Goal: Task Accomplishment & Management: Manage account settings

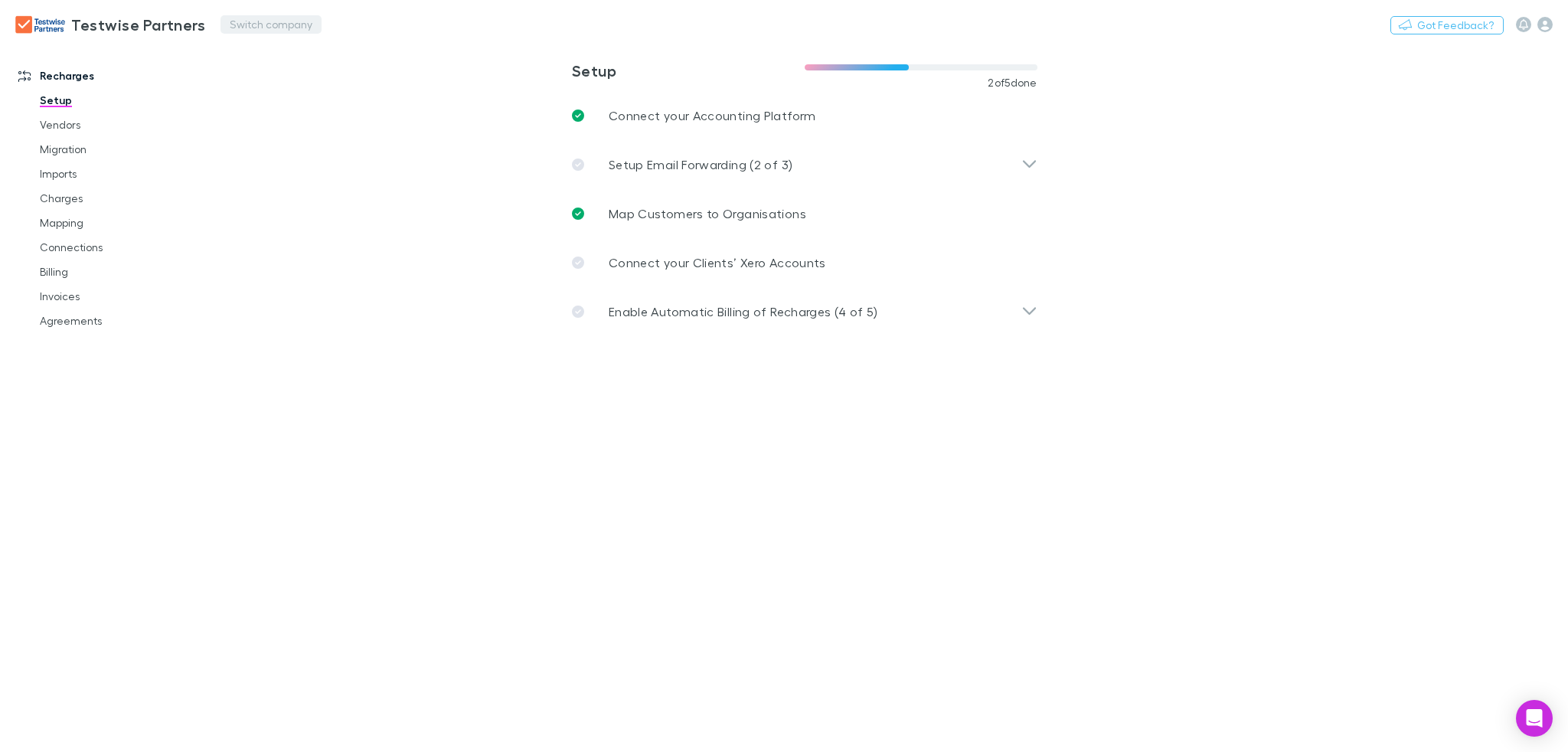
click at [263, 20] on button "Switch company" at bounding box center [271, 25] width 101 height 19
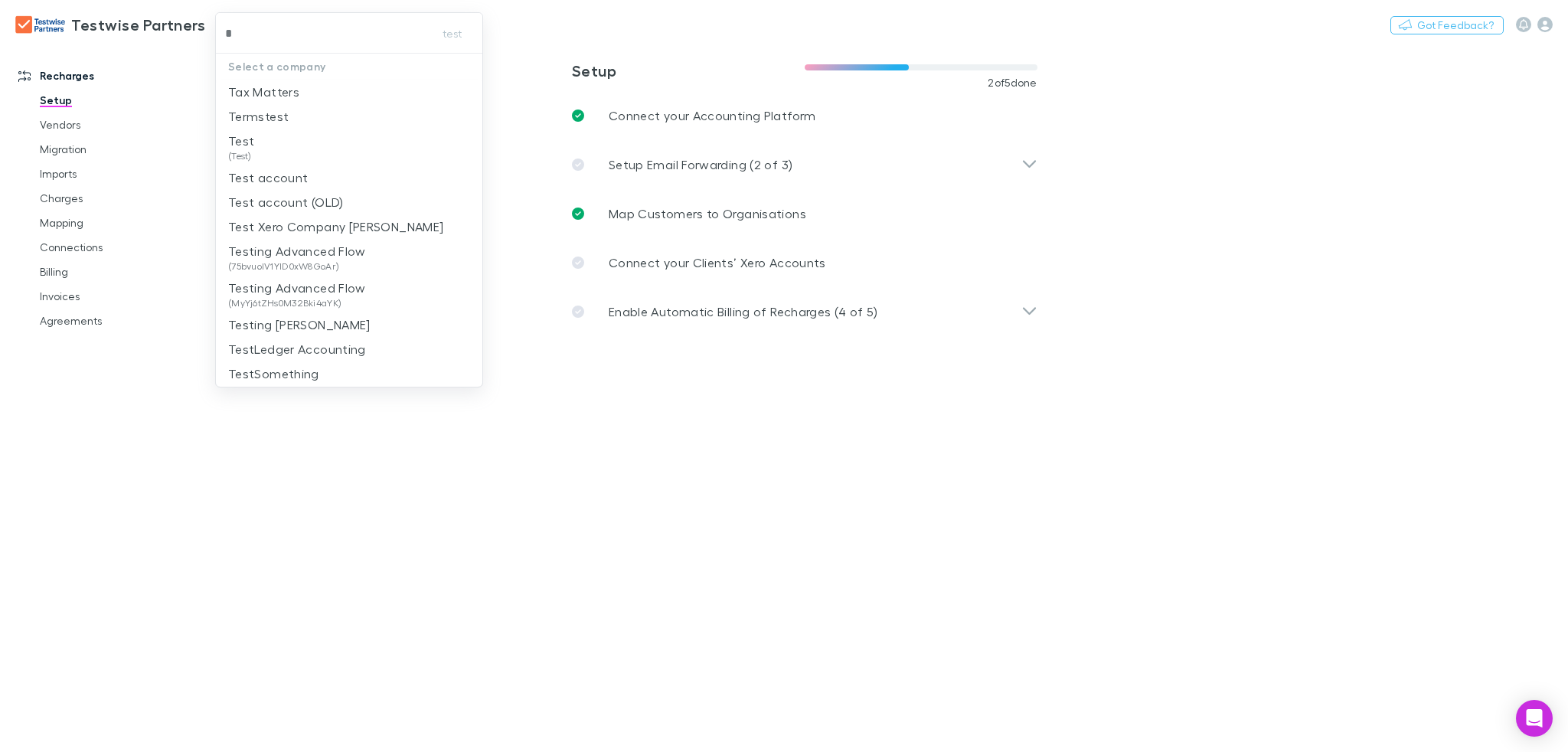
type input "*"
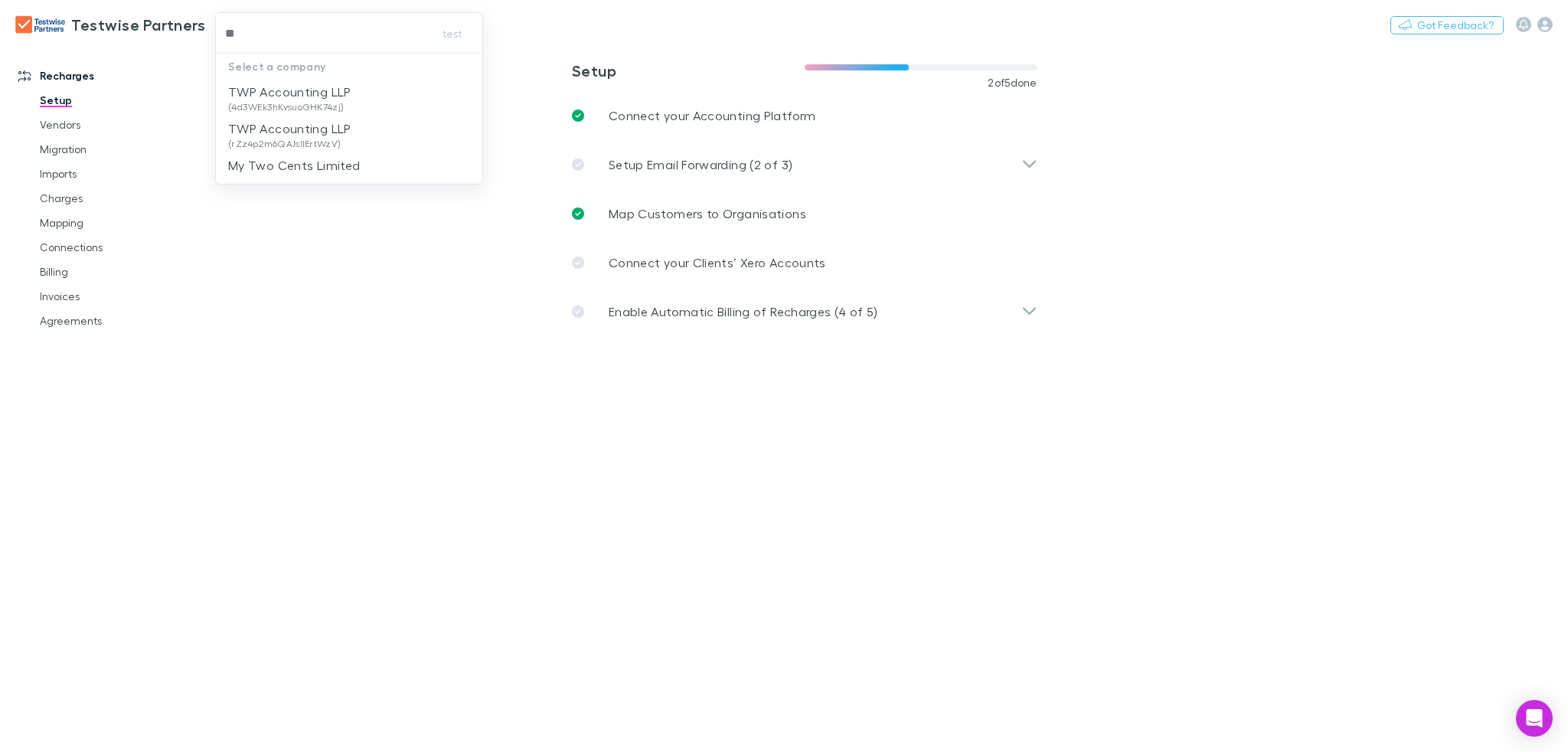
type input "***"
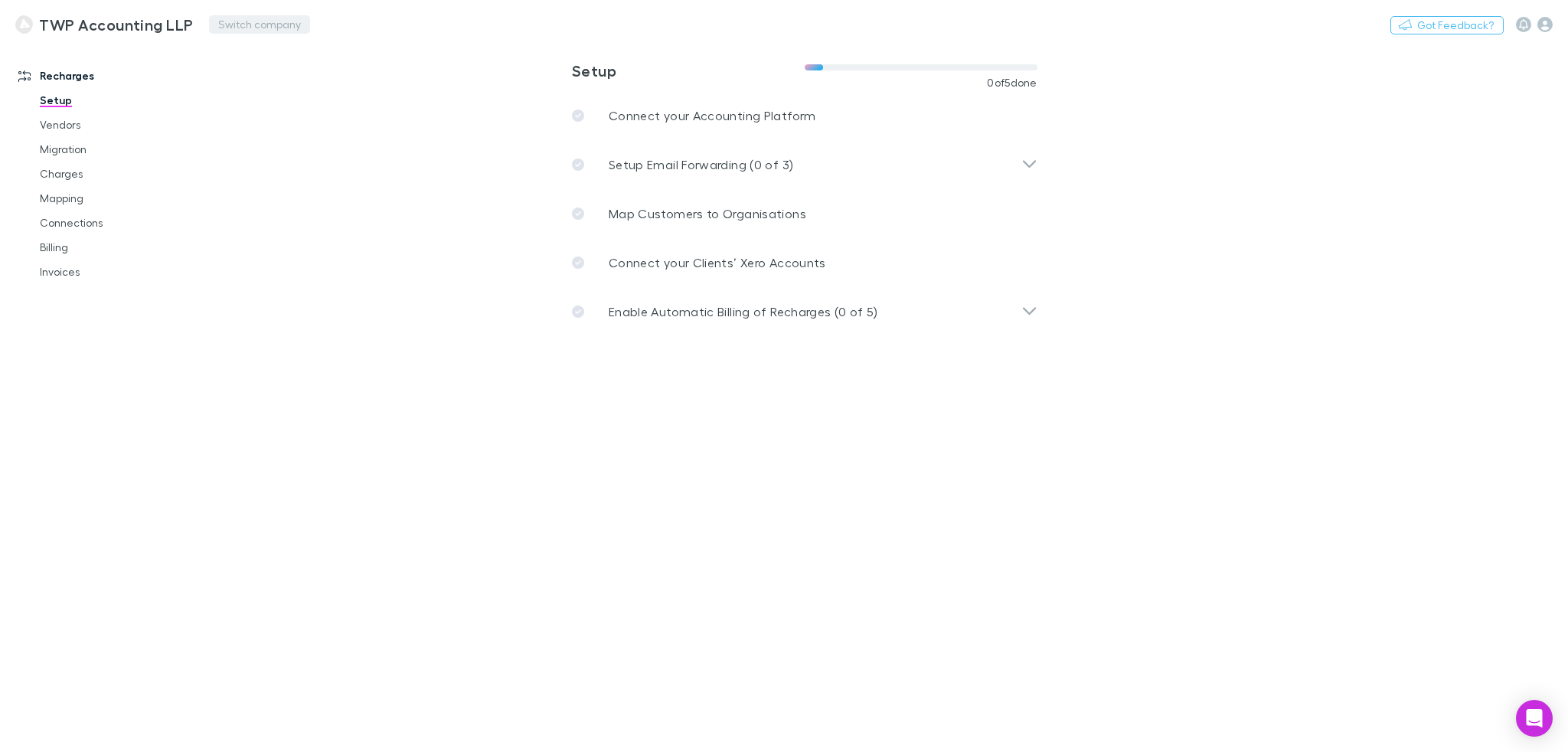
click at [246, 25] on button "Switch company" at bounding box center [260, 25] width 101 height 19
type input "***"
click at [342, 101] on span "(rZz4p2m6QAJsllErtWzV)" at bounding box center [281, 107] width 123 height 12
click at [67, 205] on link "Charges" at bounding box center [117, 198] width 184 height 25
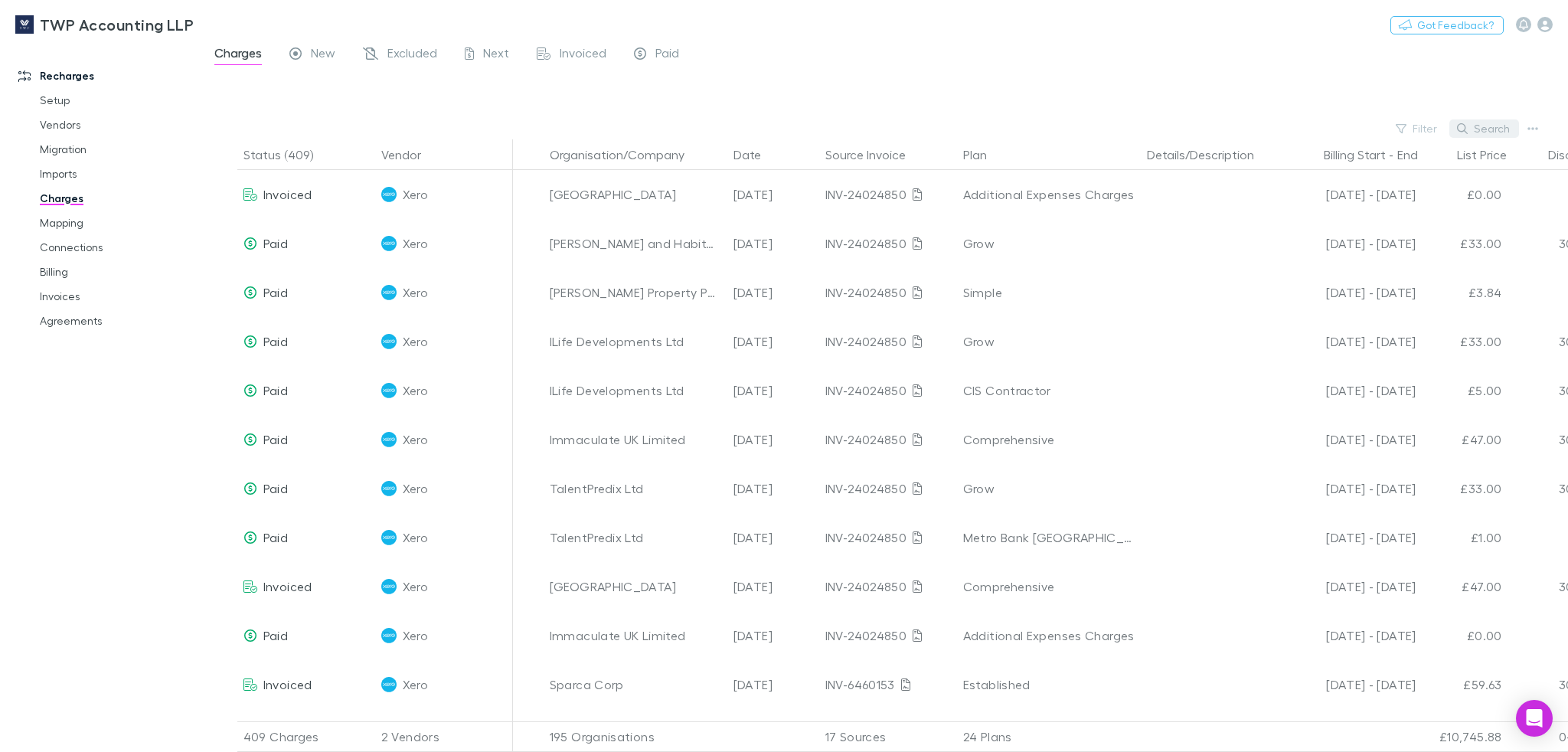
click at [1479, 131] on button "Search" at bounding box center [1484, 129] width 70 height 19
click at [1404, 102] on div at bounding box center [898, 95] width 1340 height 46
click at [1421, 126] on button "Filter" at bounding box center [1417, 129] width 58 height 19
type input "****"
click at [1349, 221] on li "Dext" at bounding box center [1314, 229] width 267 height 25
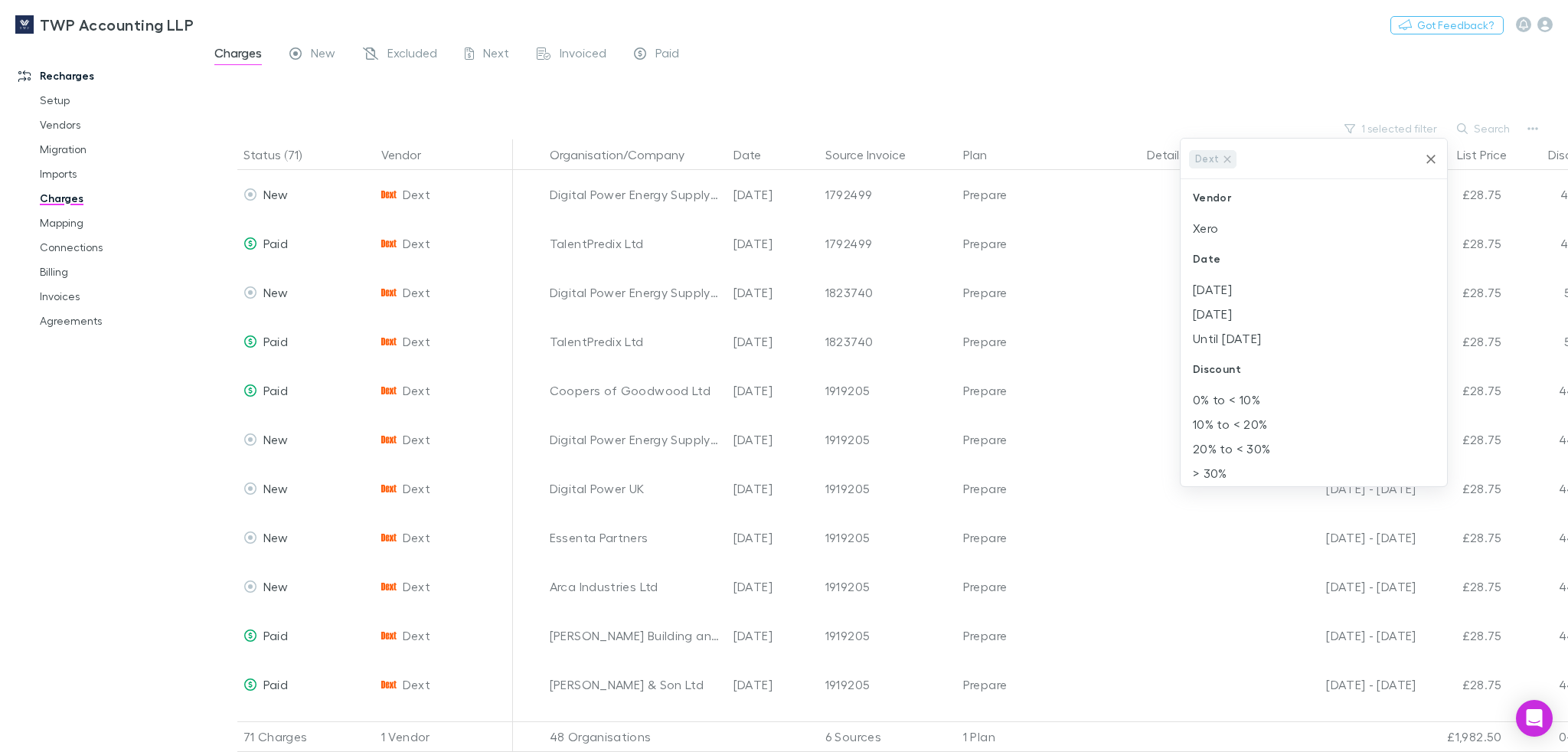
click at [905, 82] on div at bounding box center [784, 376] width 1568 height 752
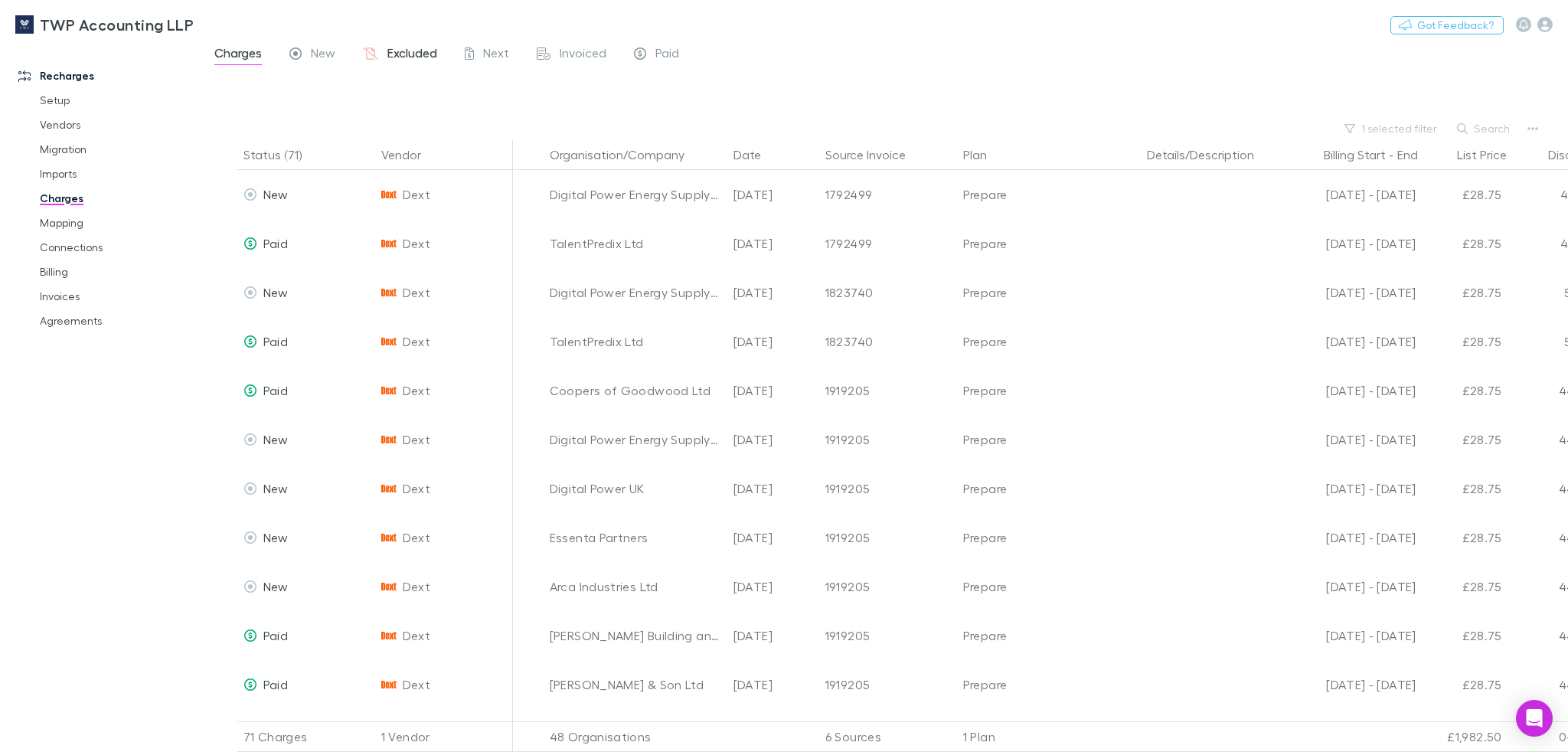
click at [426, 47] on span "Excluded" at bounding box center [412, 55] width 50 height 20
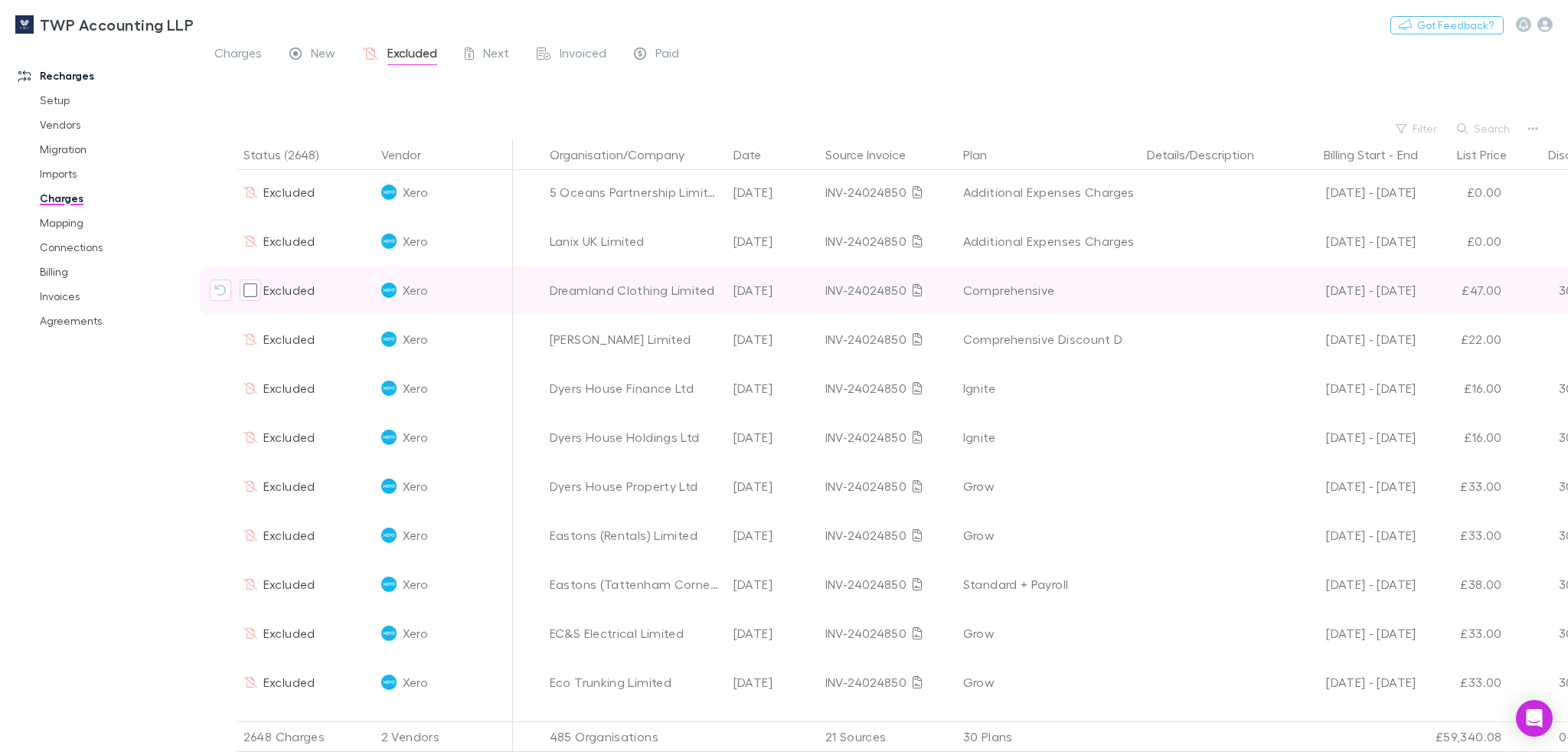
scroll to position [3, 0]
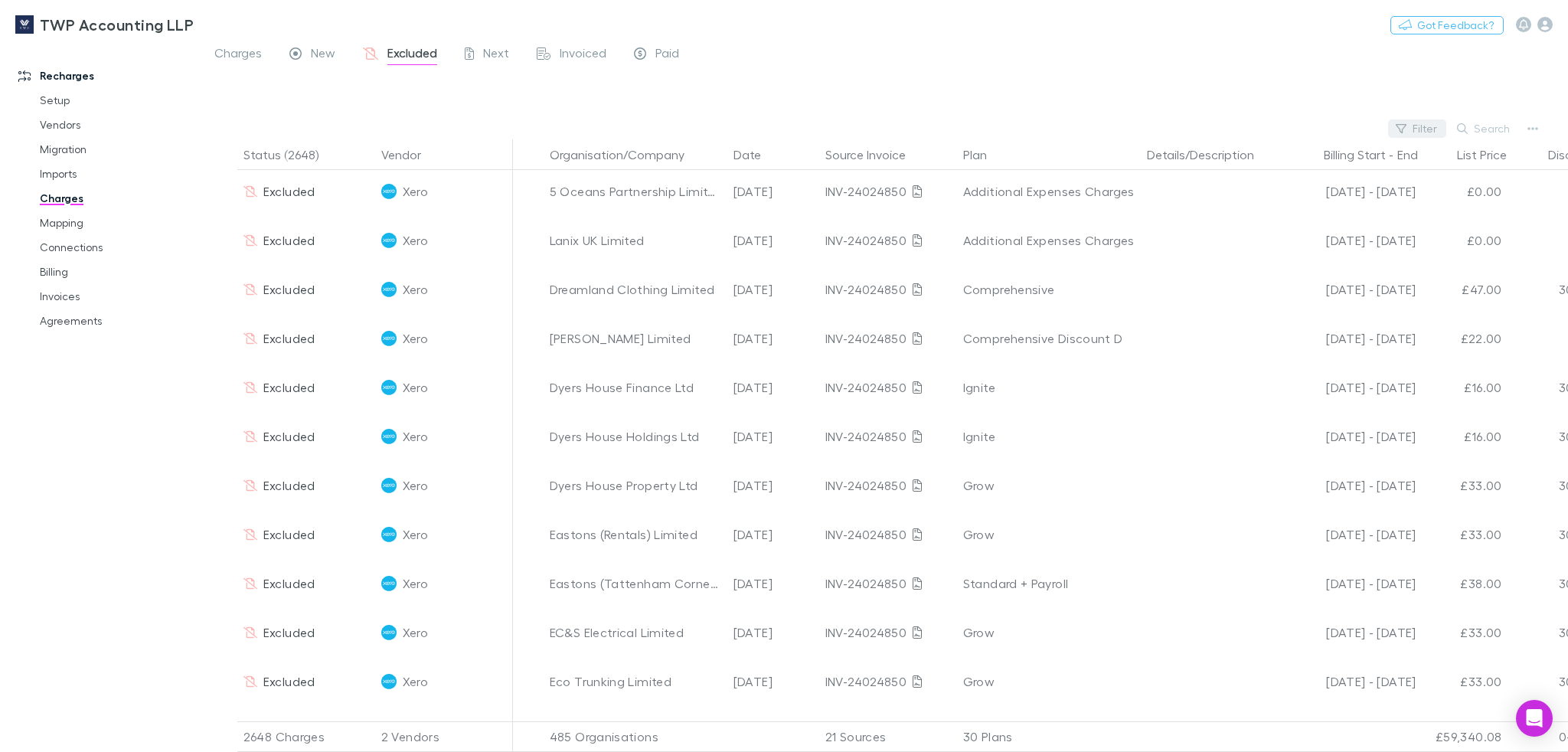
click at [1412, 131] on button "Filter" at bounding box center [1417, 129] width 58 height 19
type input "***"
click at [1325, 223] on li "Dext" at bounding box center [1314, 229] width 267 height 25
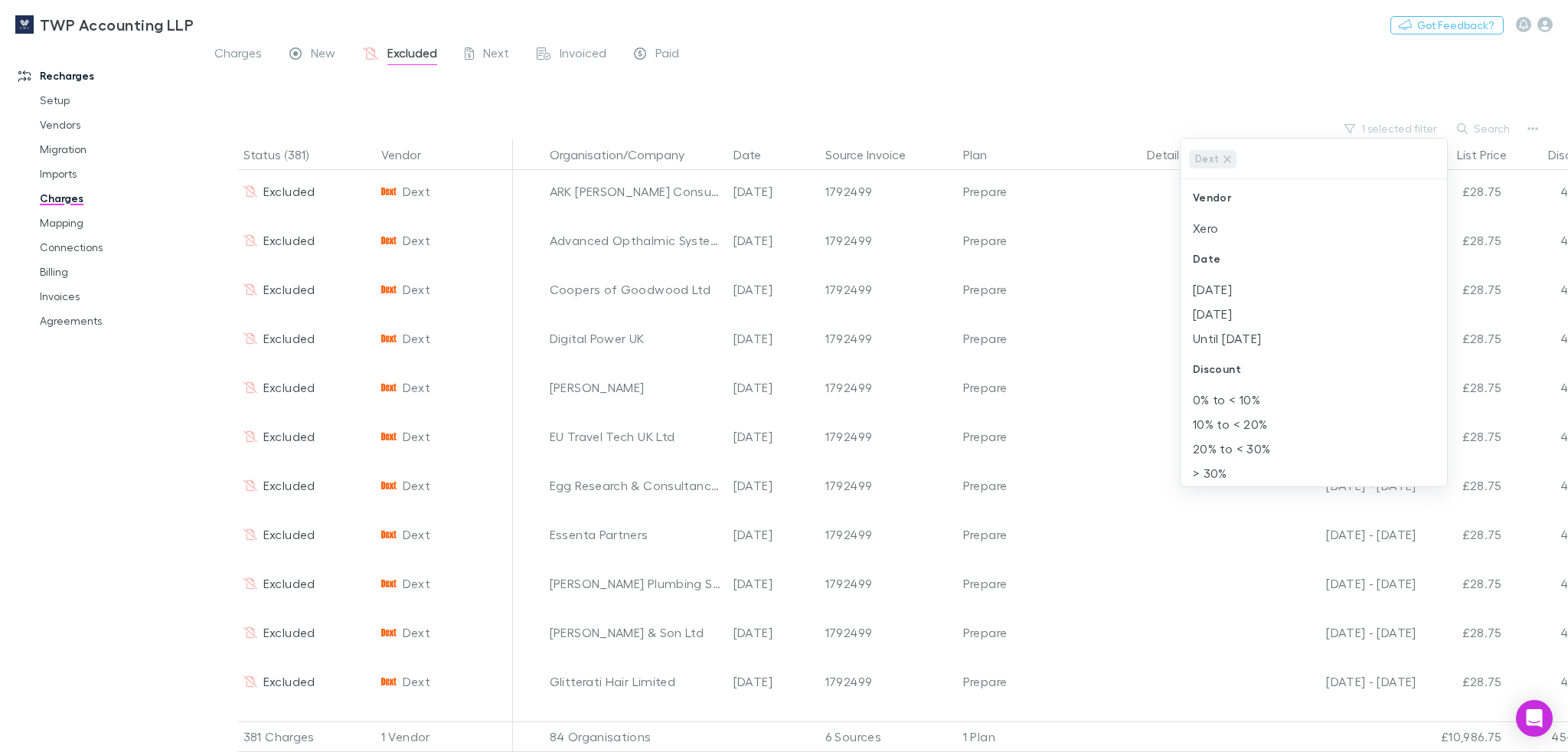
click at [918, 91] on div at bounding box center [784, 376] width 1568 height 752
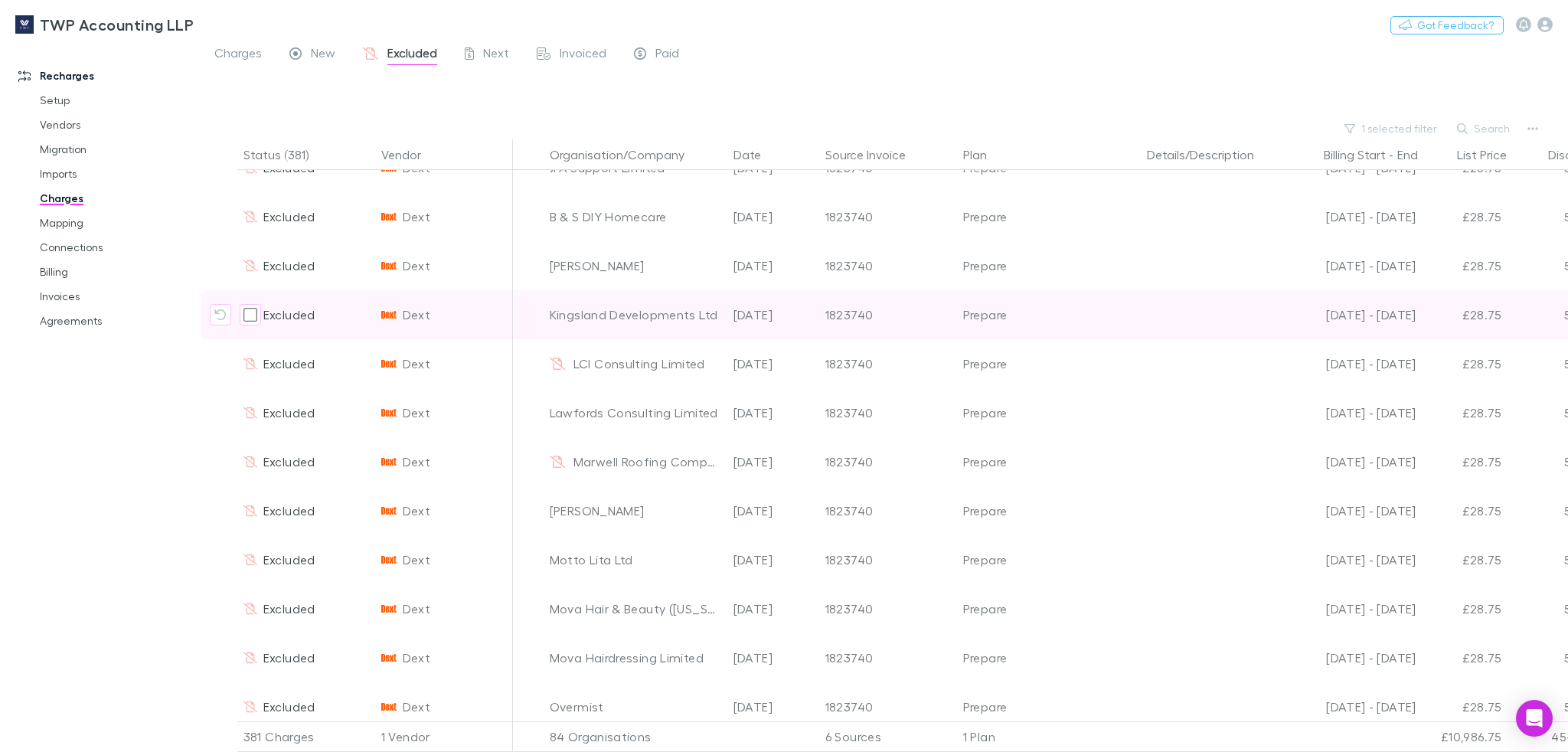
scroll to position [4376, 0]
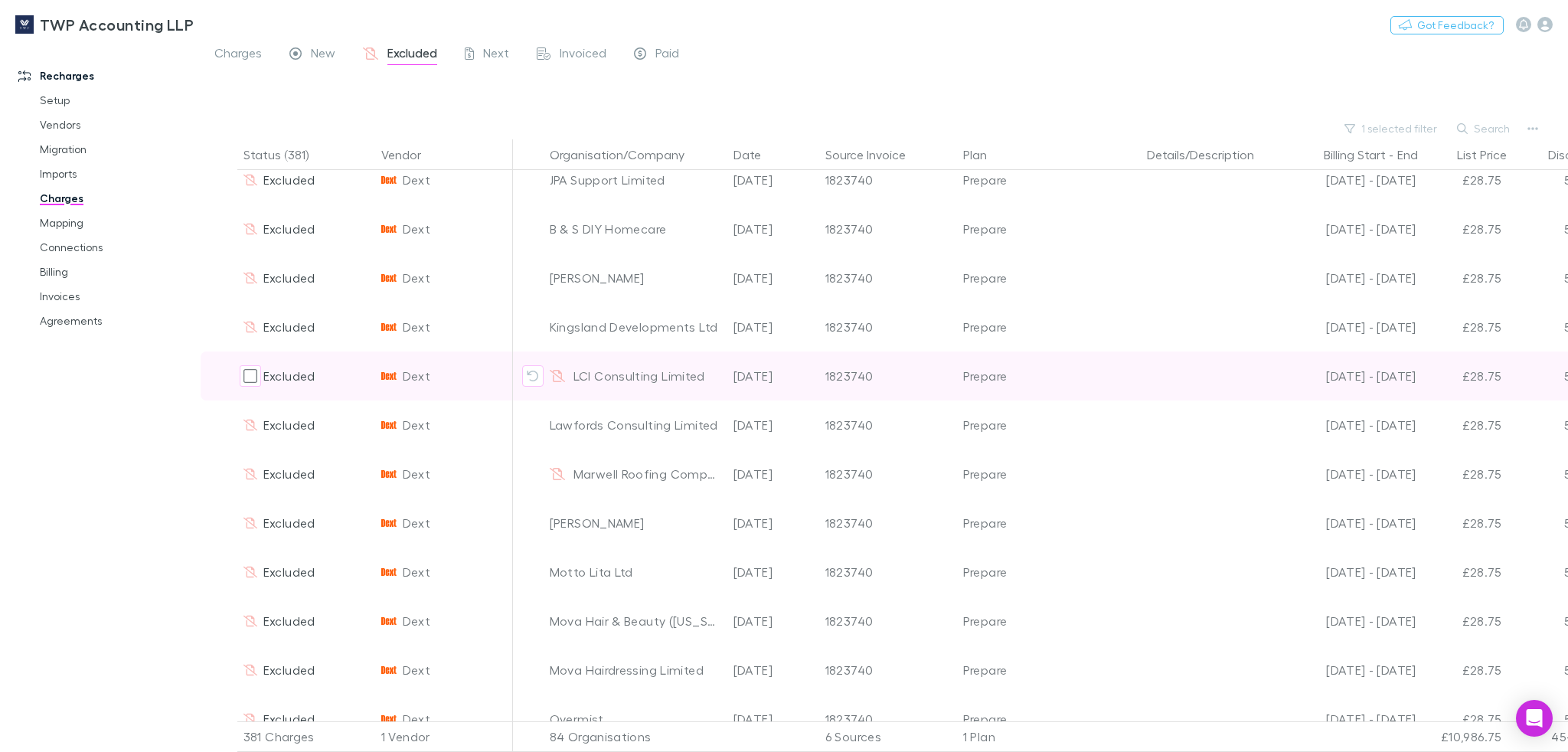
click at [674, 378] on div "LCI Consulting Limited" at bounding box center [635, 375] width 171 height 49
click at [674, 381] on div "LCI Consulting Limited" at bounding box center [635, 375] width 171 height 49
click at [674, 383] on div "LCI Consulting Limited" at bounding box center [635, 375] width 171 height 49
click at [679, 378] on div "LCI Consulting Limited" at bounding box center [635, 375] width 171 height 49
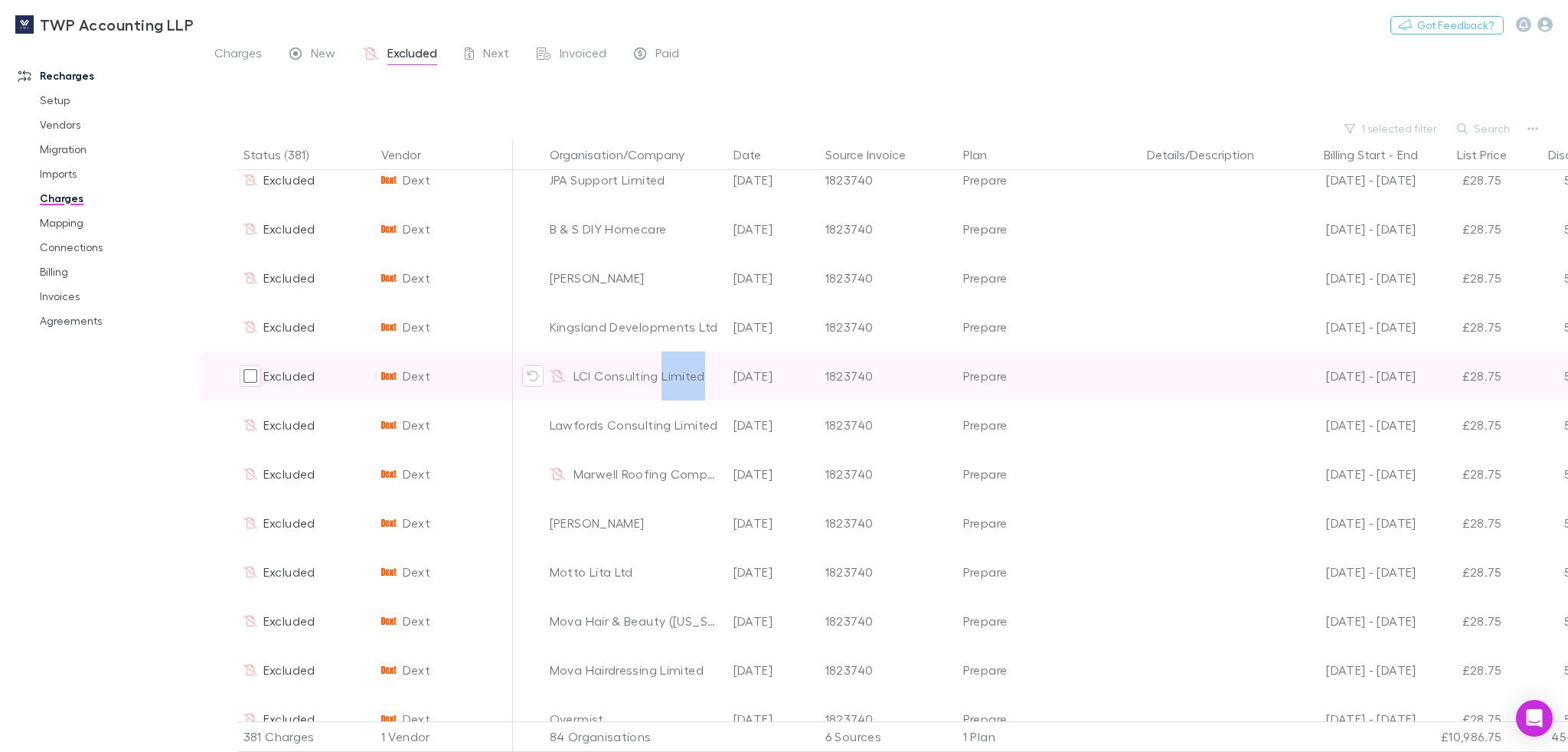
click at [679, 378] on div "LCI Consulting Limited" at bounding box center [635, 375] width 171 height 49
click at [679, 377] on div "LCI Consulting Limited" at bounding box center [635, 375] width 171 height 49
copy div "LCI Consulting Limited"
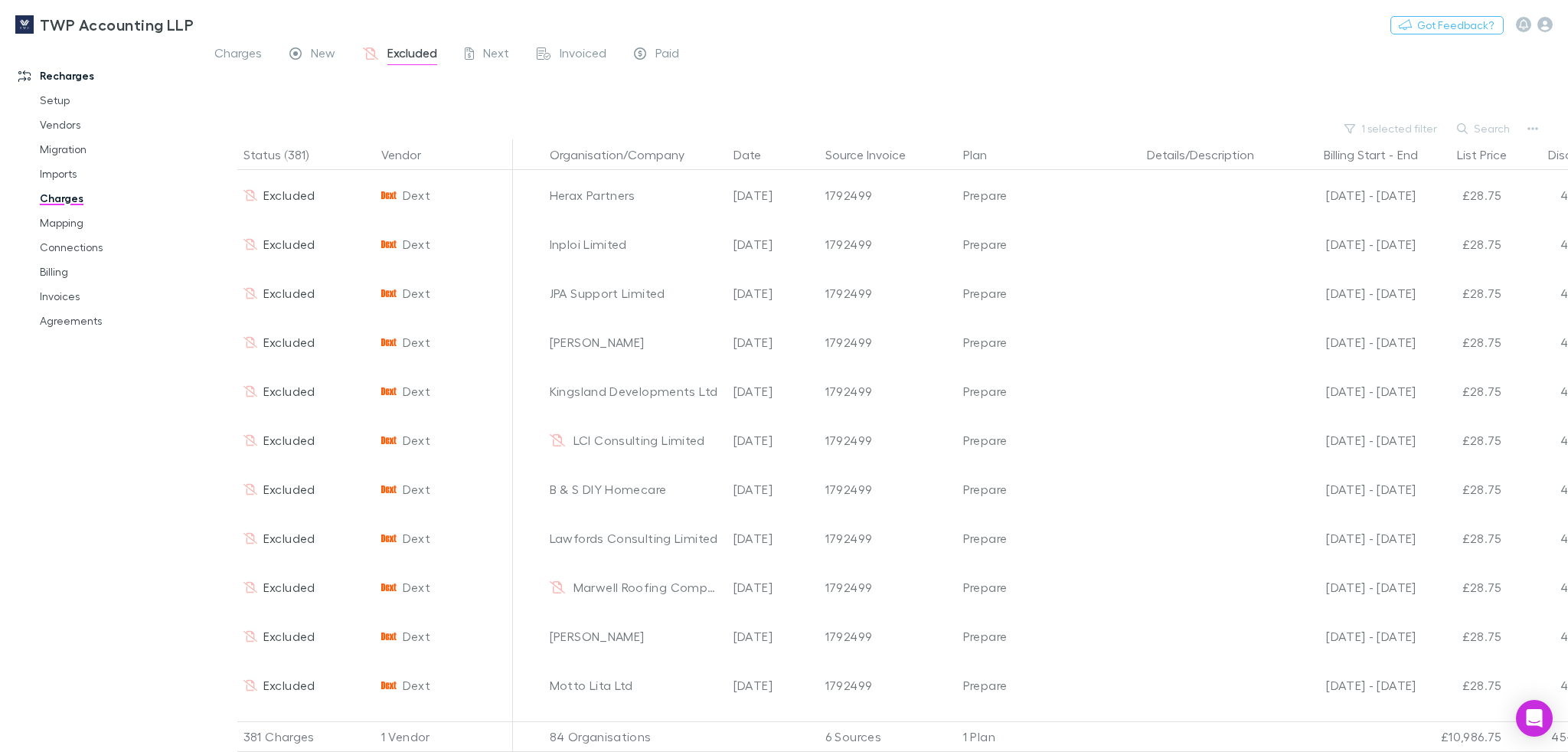
scroll to position [4312, 0]
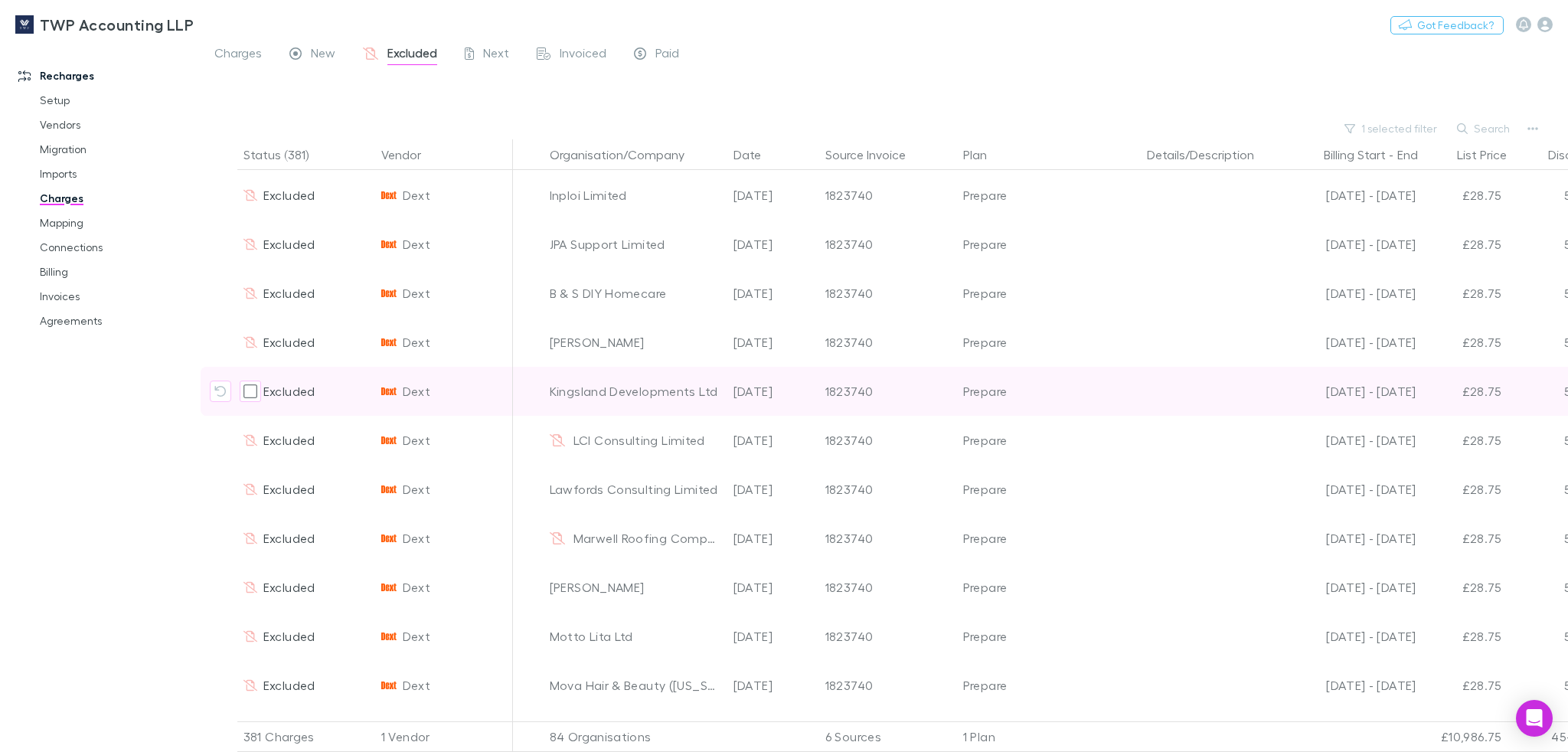
click at [669, 394] on div "Kingsland Developments Ltd" at bounding box center [635, 391] width 171 height 49
copy div "Kingsland Developments Ltd"
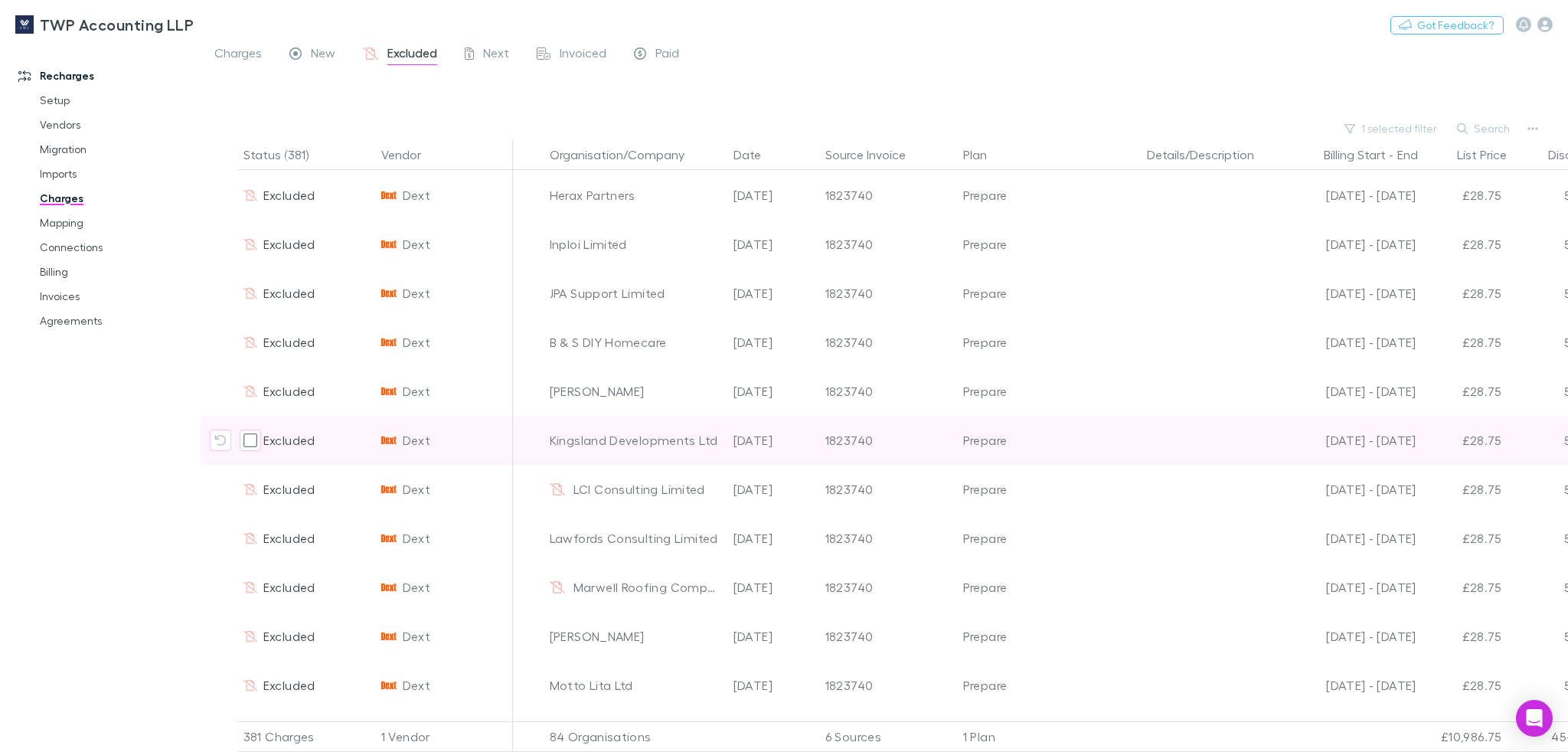
scroll to position [9115, 0]
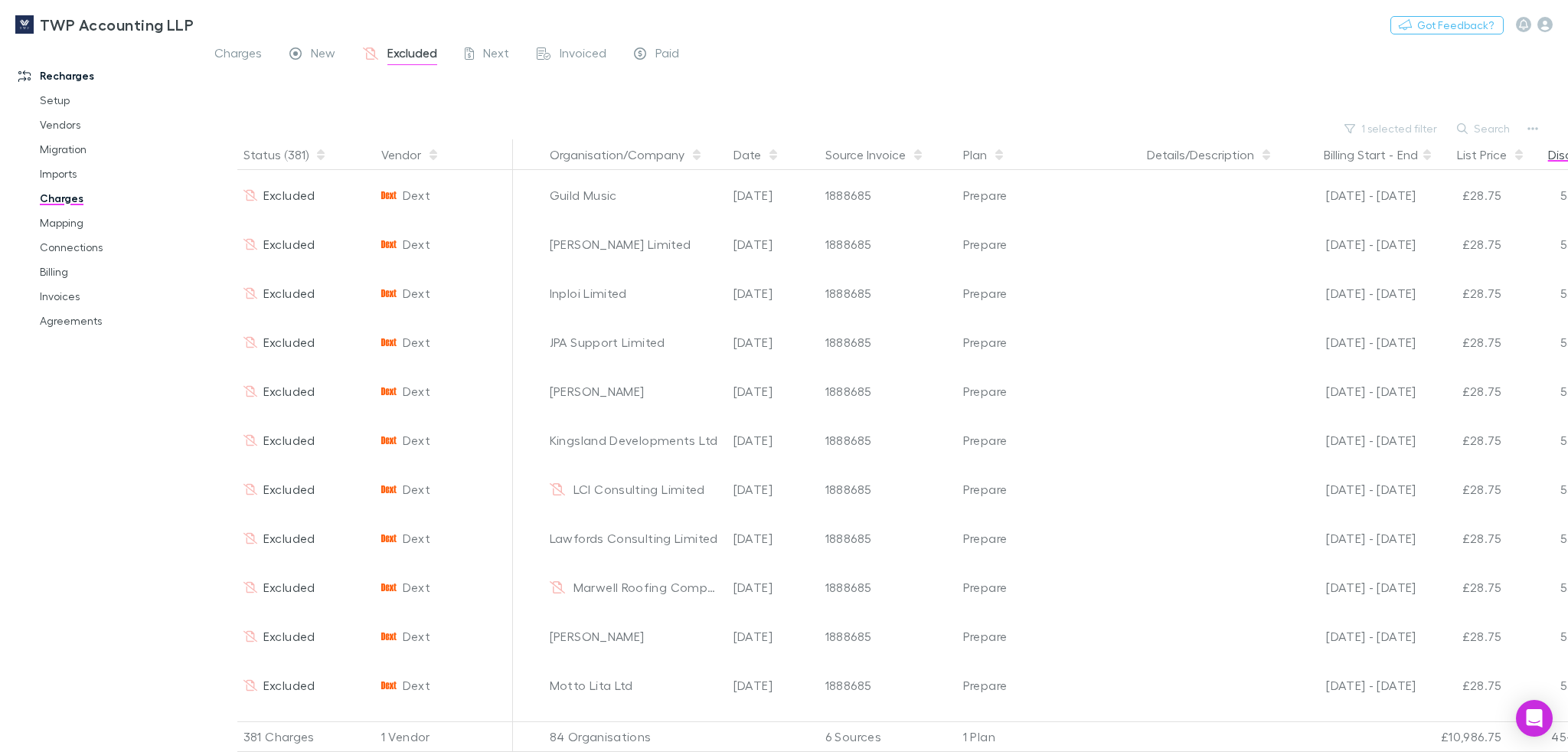
drag, startPoint x: 318, startPoint y: 54, endPoint x: 1567, endPoint y: 154, distance: 1253.0
click at [318, 54] on span "New" at bounding box center [323, 55] width 25 height 20
click at [1492, 124] on button "Search" at bounding box center [1484, 129] width 70 height 19
paste input "**********"
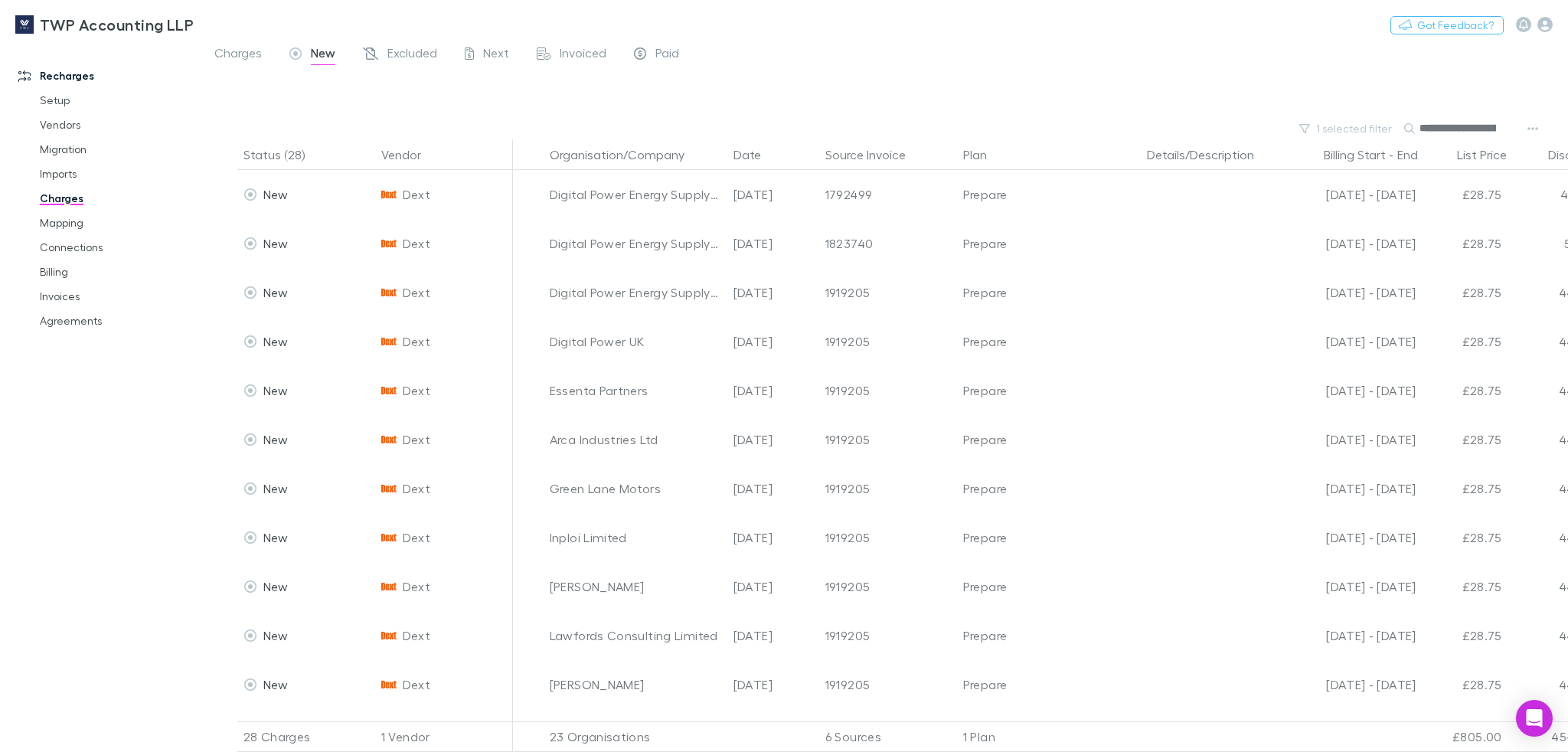
scroll to position [0, 55]
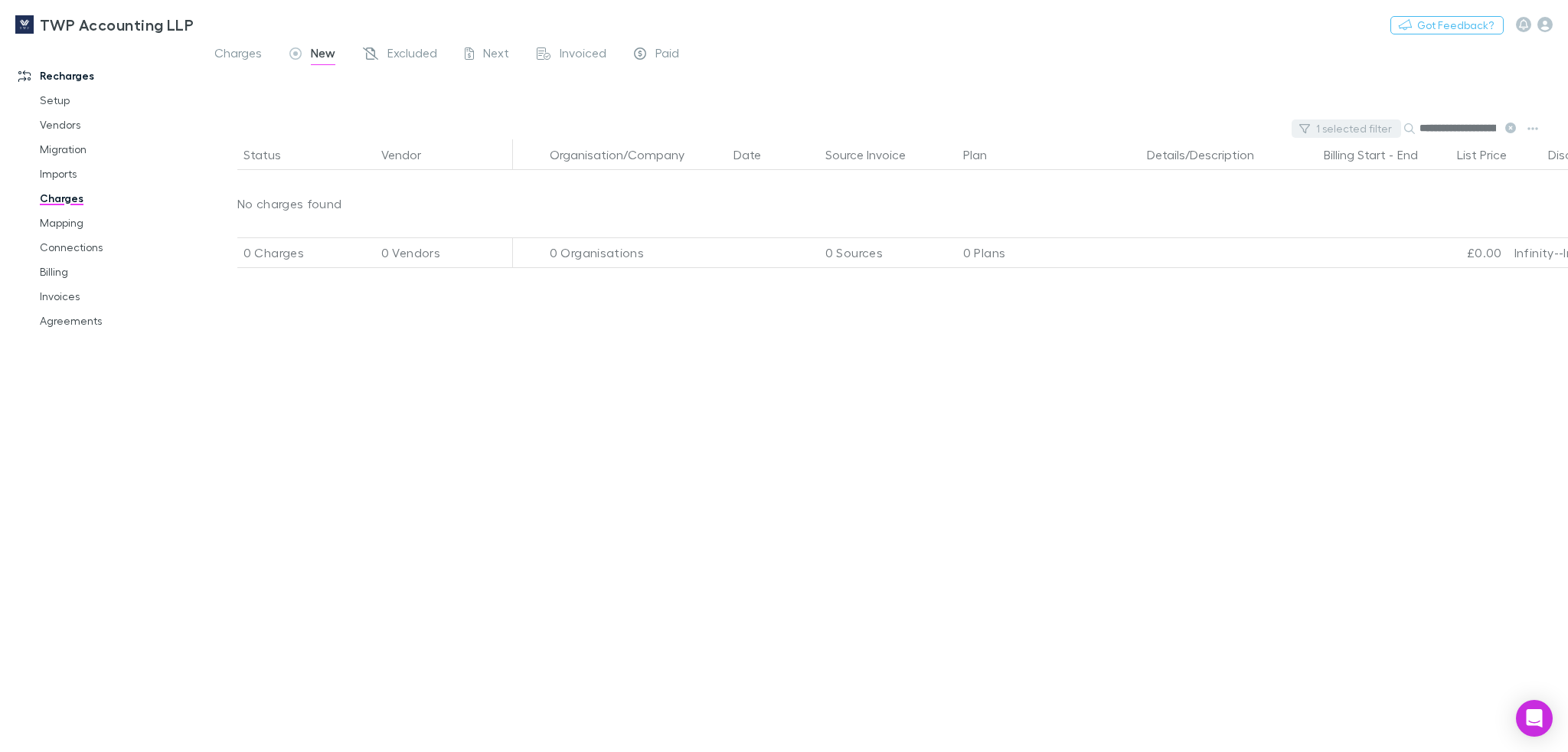
click at [1366, 122] on button "1 selected filter" at bounding box center [1346, 129] width 109 height 19
click at [1389, 160] on icon "Clear" at bounding box center [1384, 160] width 16 height 16
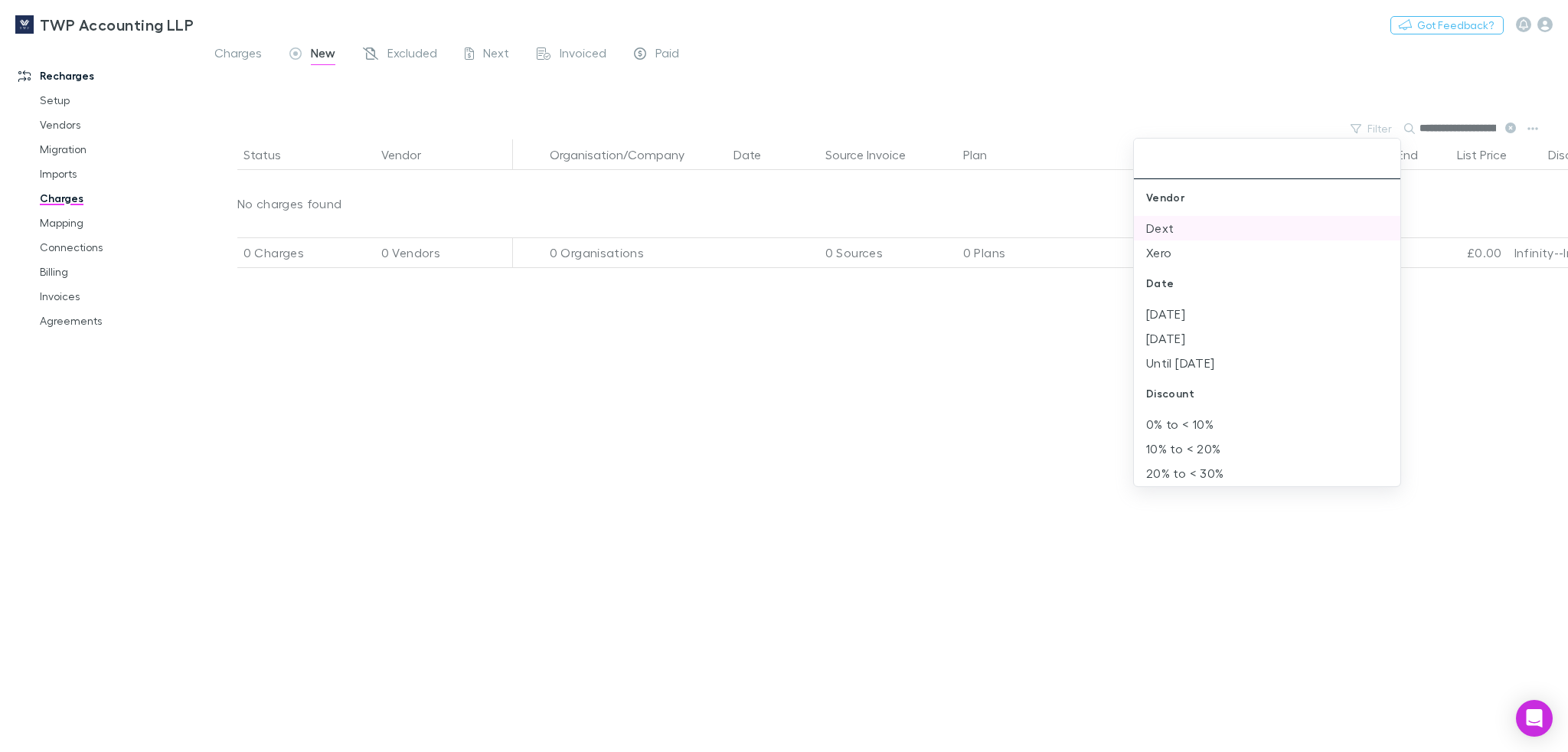
click at [1168, 226] on li "Dext" at bounding box center [1267, 229] width 267 height 25
click at [1511, 129] on div at bounding box center [784, 376] width 1568 height 752
click at [1512, 125] on icon at bounding box center [1511, 128] width 11 height 11
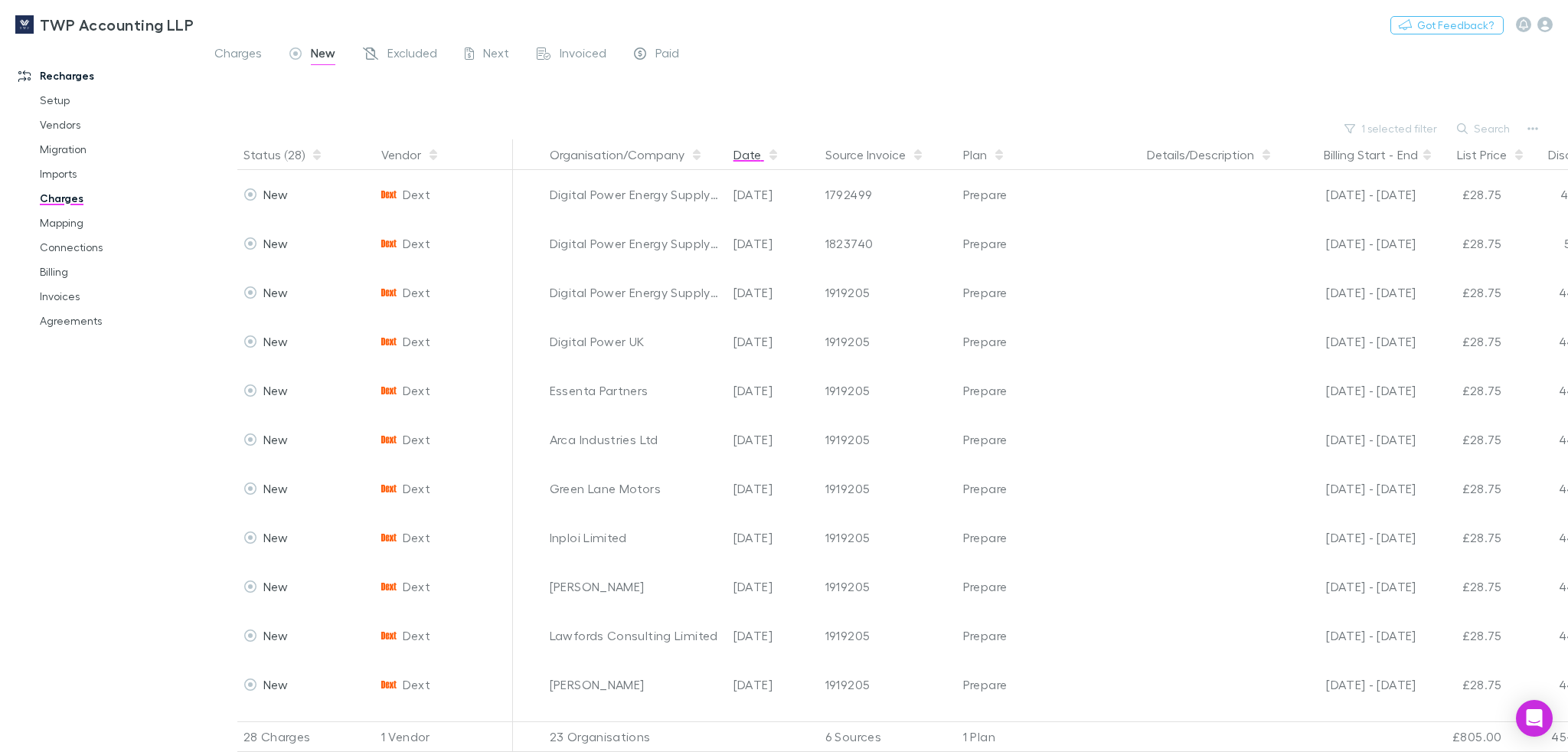
click at [746, 152] on button "Date" at bounding box center [756, 155] width 46 height 31
click at [748, 157] on button "Date" at bounding box center [756, 155] width 46 height 31
click at [482, 53] on div "Next" at bounding box center [487, 55] width 44 height 20
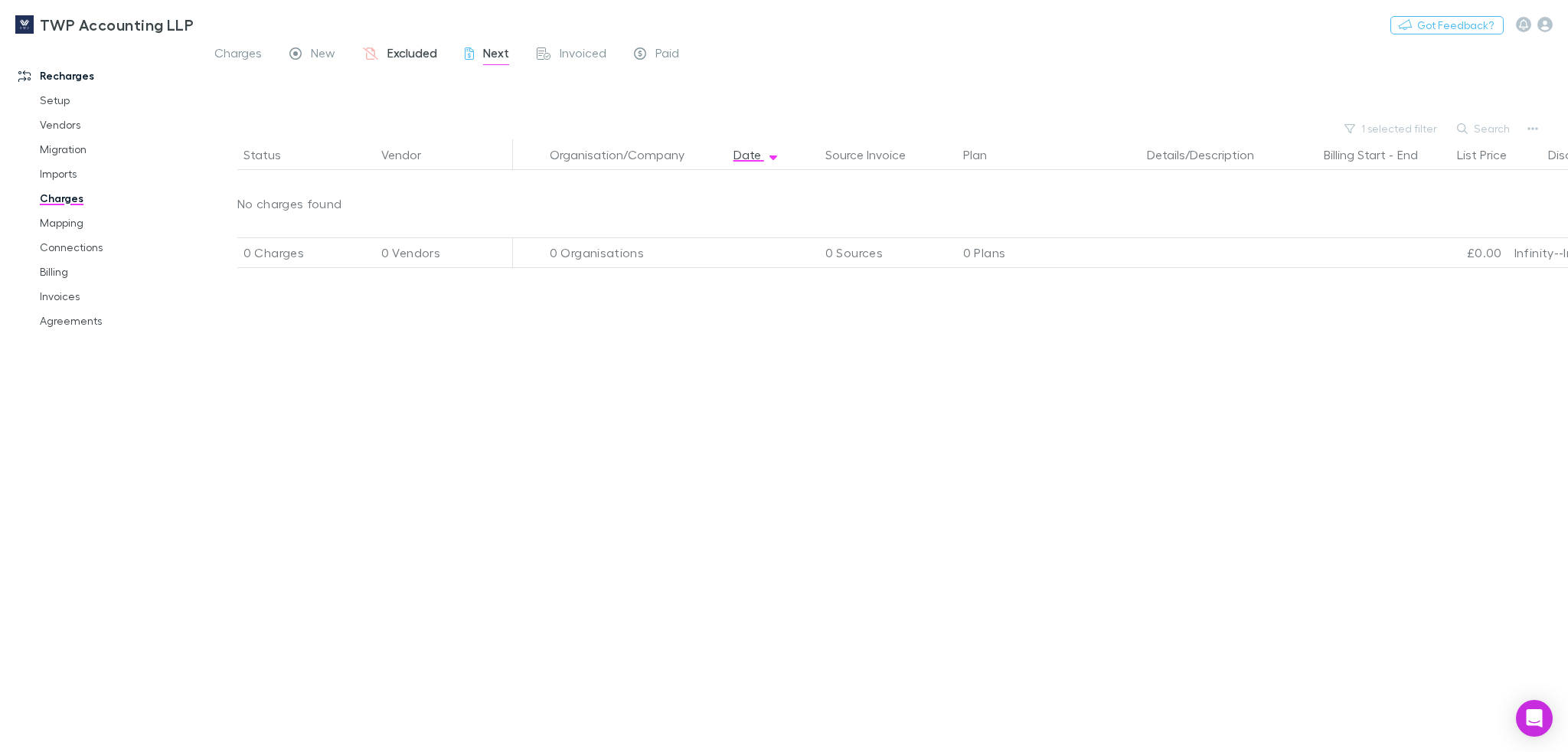
click at [421, 57] on span "Excluded" at bounding box center [412, 55] width 50 height 20
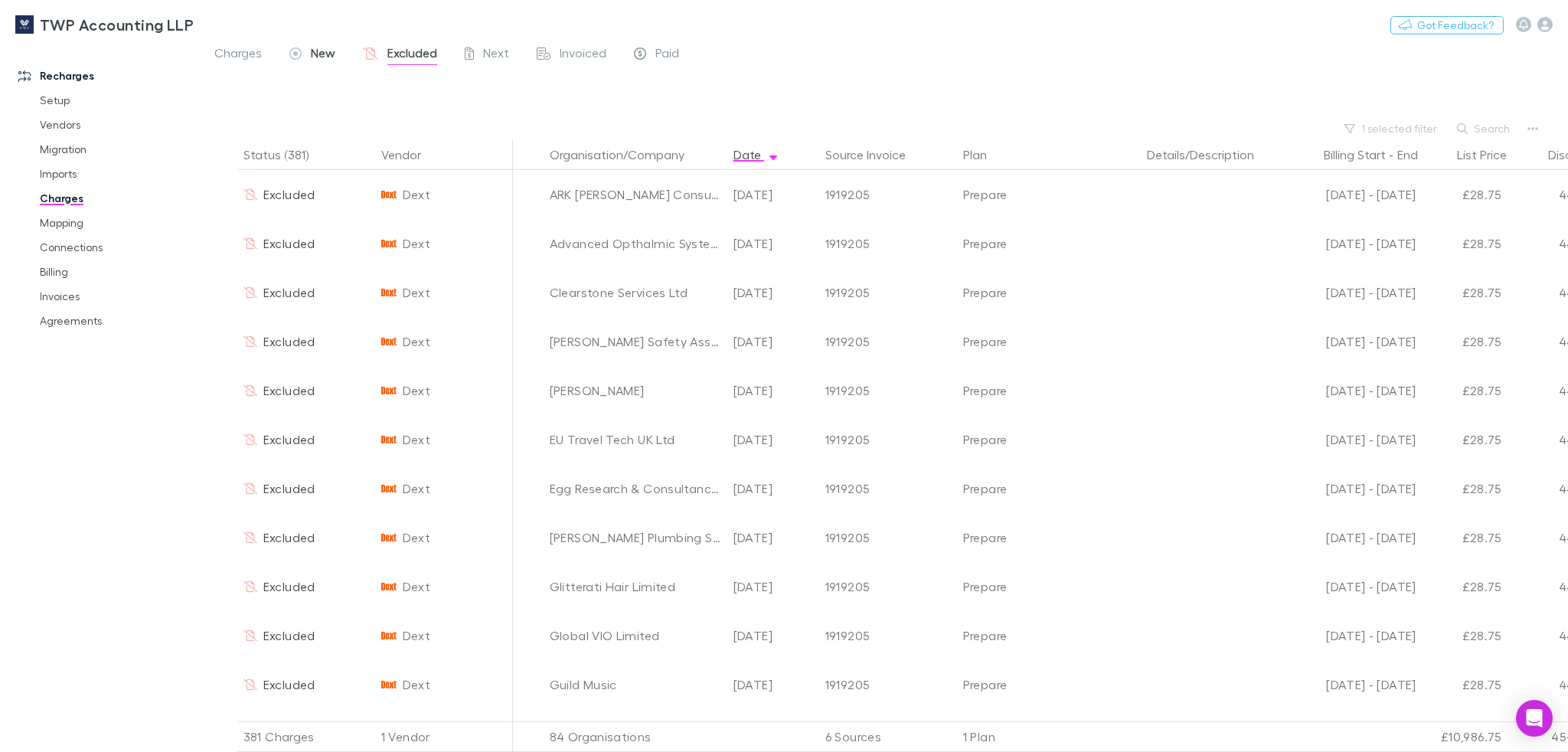
click at [298, 58] on icon at bounding box center [295, 53] width 12 height 12
click at [560, 58] on span "Invoiced" at bounding box center [583, 55] width 47 height 20
click at [307, 57] on div "New" at bounding box center [312, 55] width 46 height 20
click at [1392, 130] on button "1 selected filter" at bounding box center [1391, 129] width 109 height 19
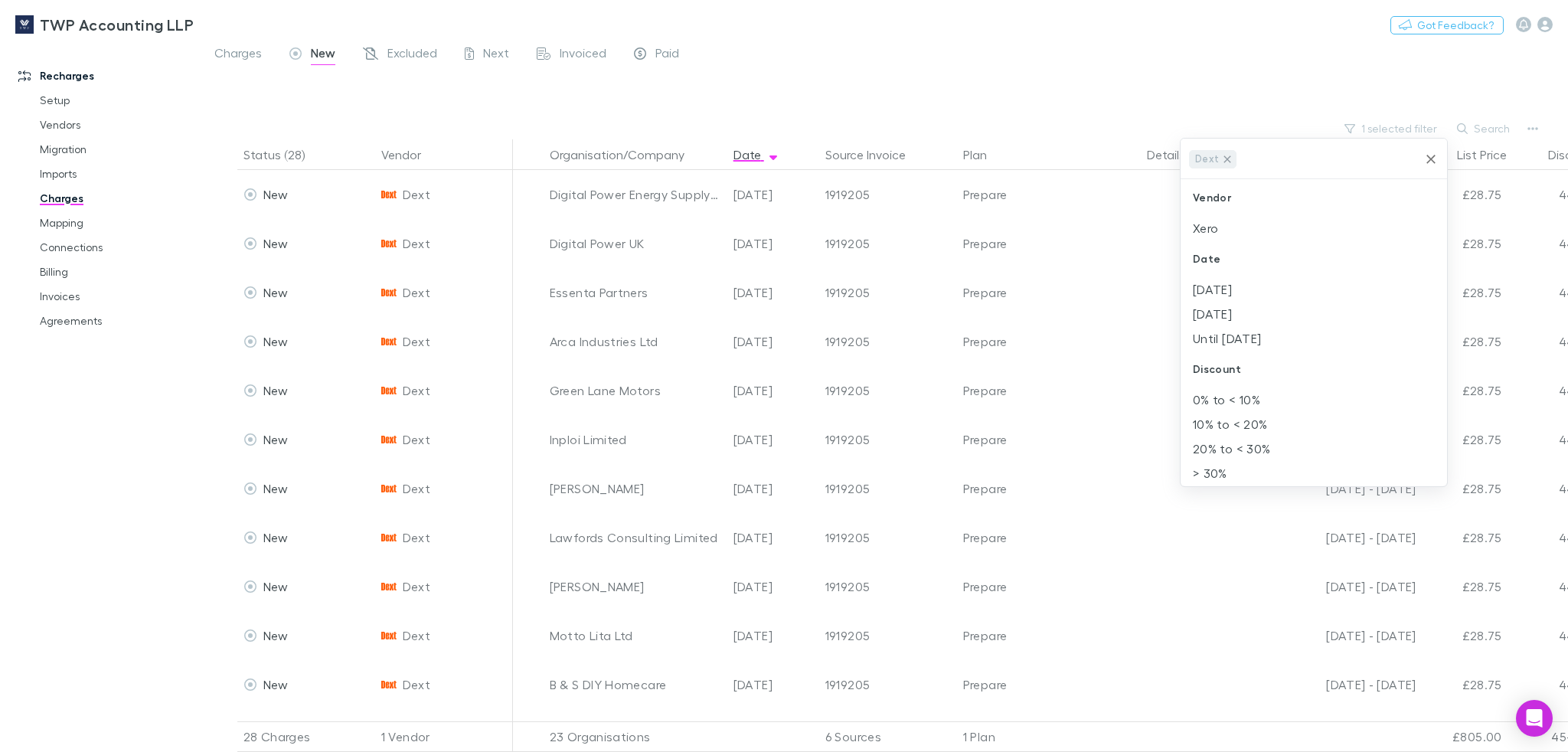
click at [1225, 158] on icon at bounding box center [1227, 159] width 7 height 7
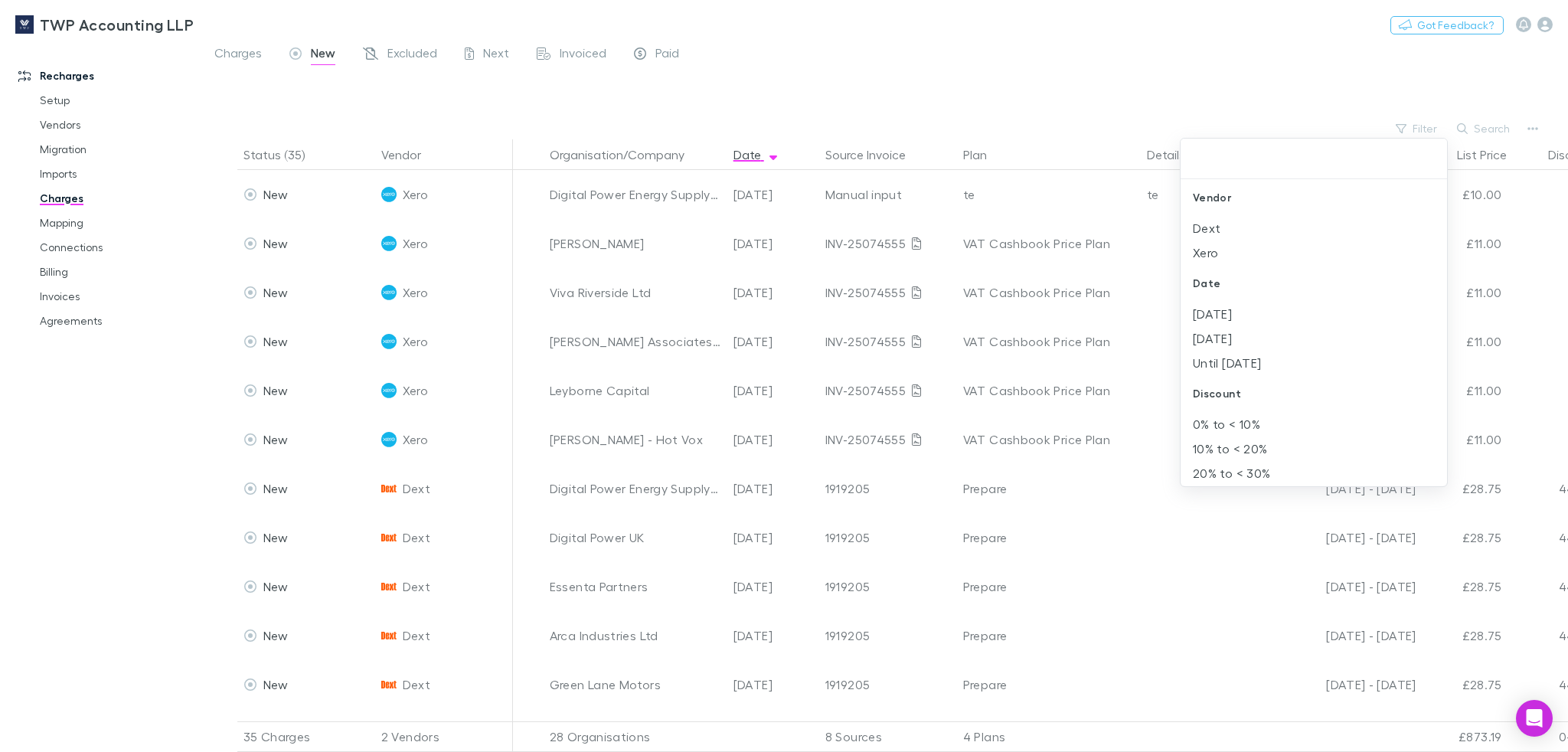
click at [625, 160] on div at bounding box center [784, 376] width 1568 height 752
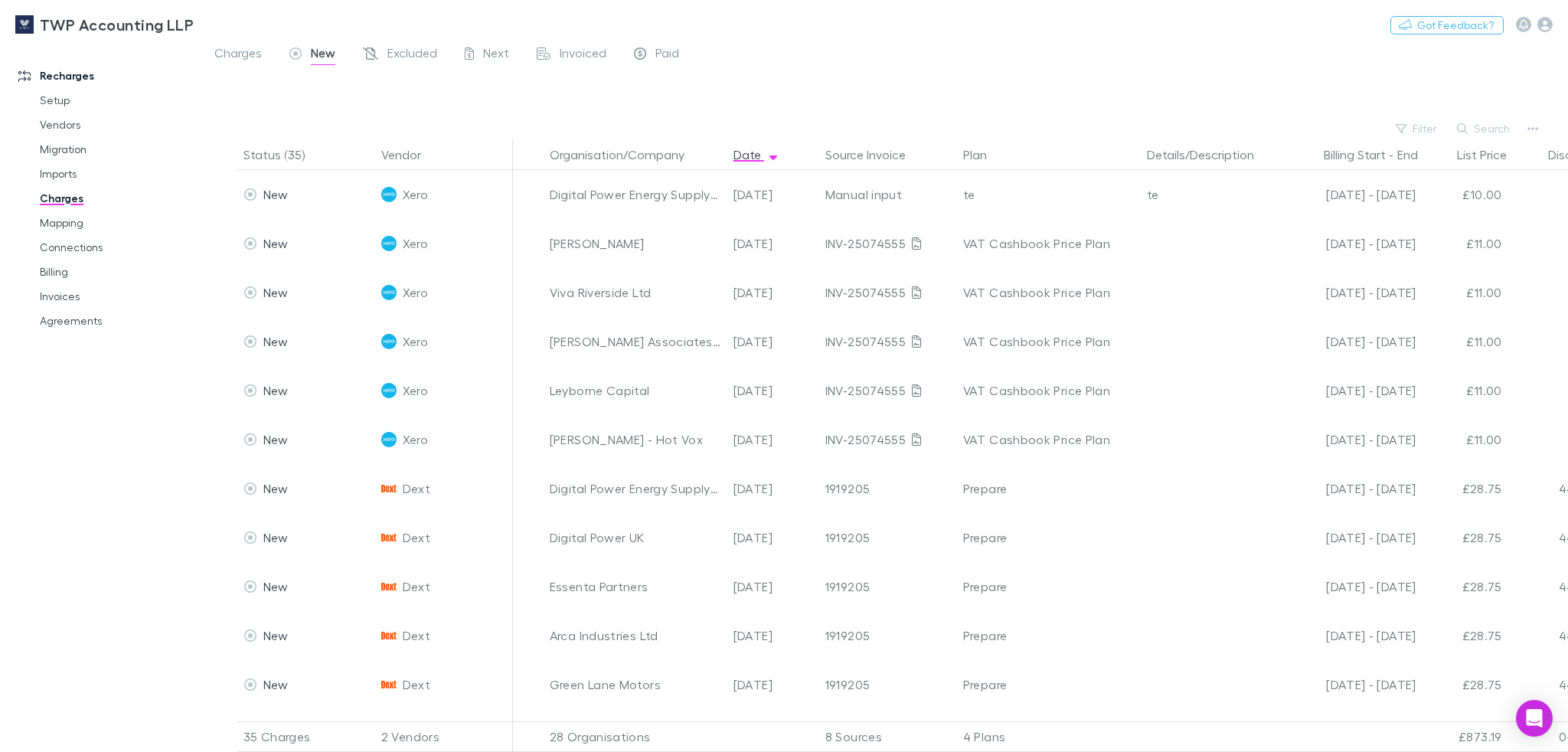
click at [625, 139] on div "Vendor Dext Xero Date [DATE] [DATE] Until [DATE] Discount 0% to < 10% 10% to < …" at bounding box center [784, 376] width 1568 height 752
click at [623, 152] on button "Organisation/Company" at bounding box center [626, 155] width 153 height 31
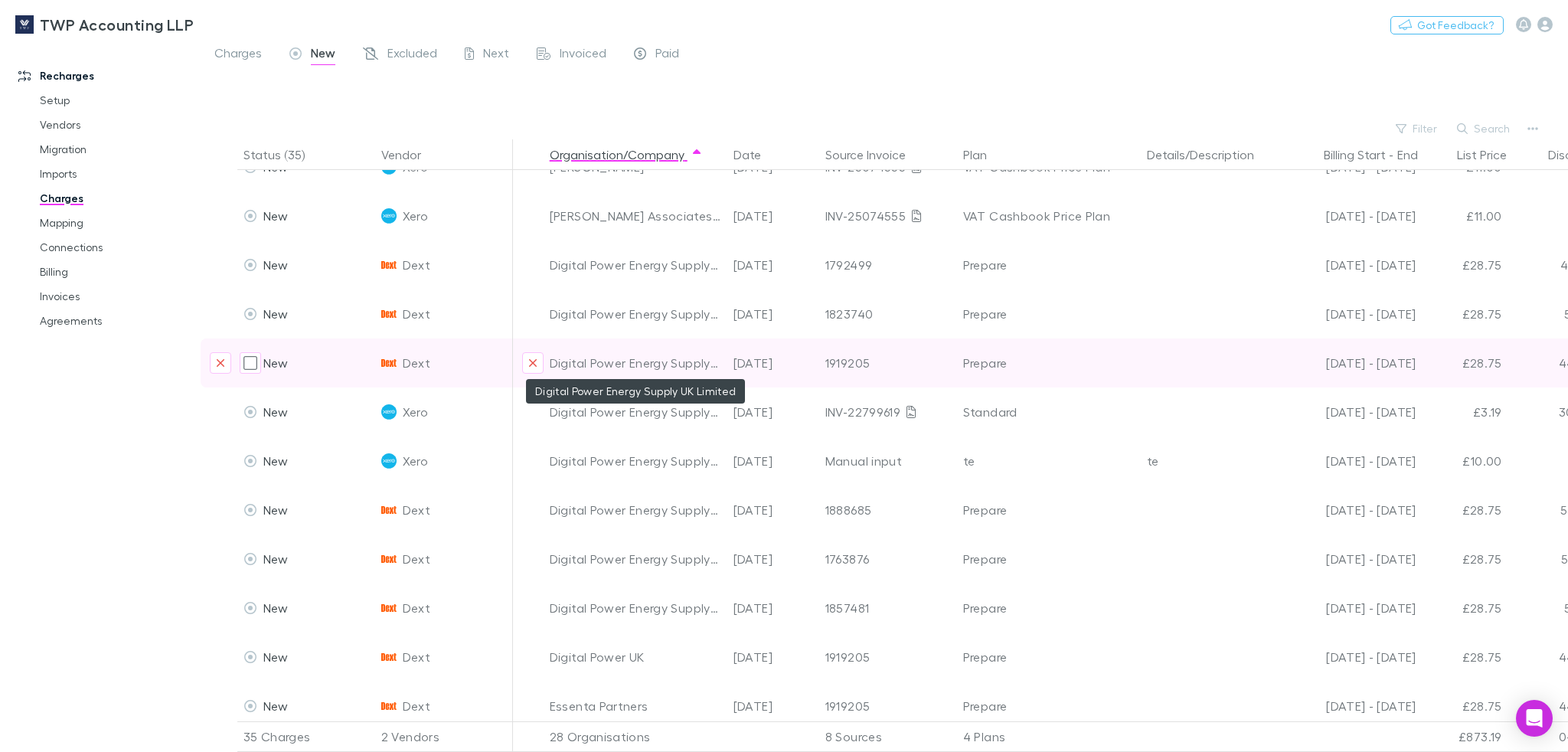
scroll to position [227, 0]
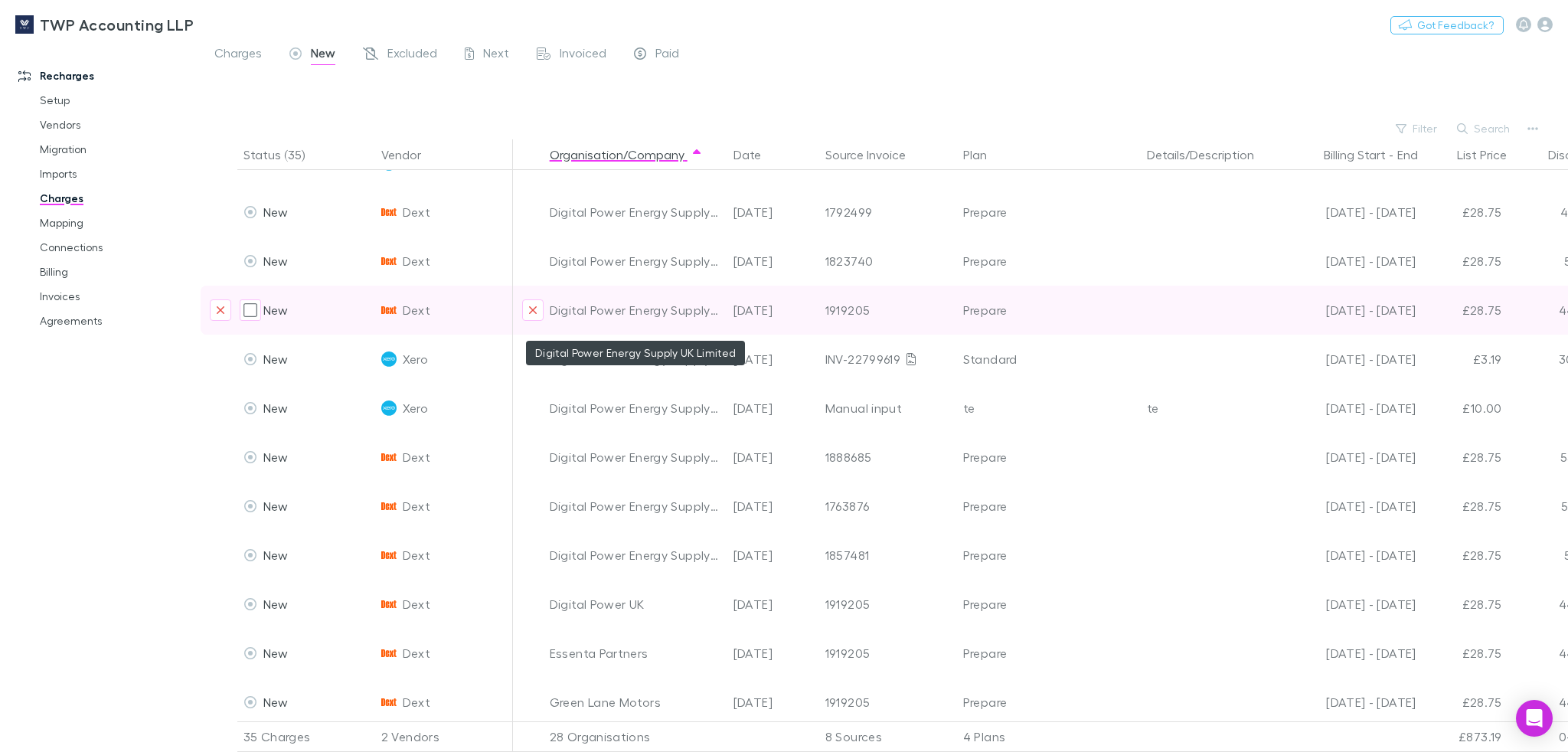
click at [604, 312] on div "Digital Power Energy Supply UK Limited" at bounding box center [635, 309] width 171 height 49
click at [830, 302] on div "1919205" at bounding box center [888, 309] width 126 height 49
click at [683, 314] on div "Digital Power Energy Supply UK Limited" at bounding box center [635, 309] width 171 height 49
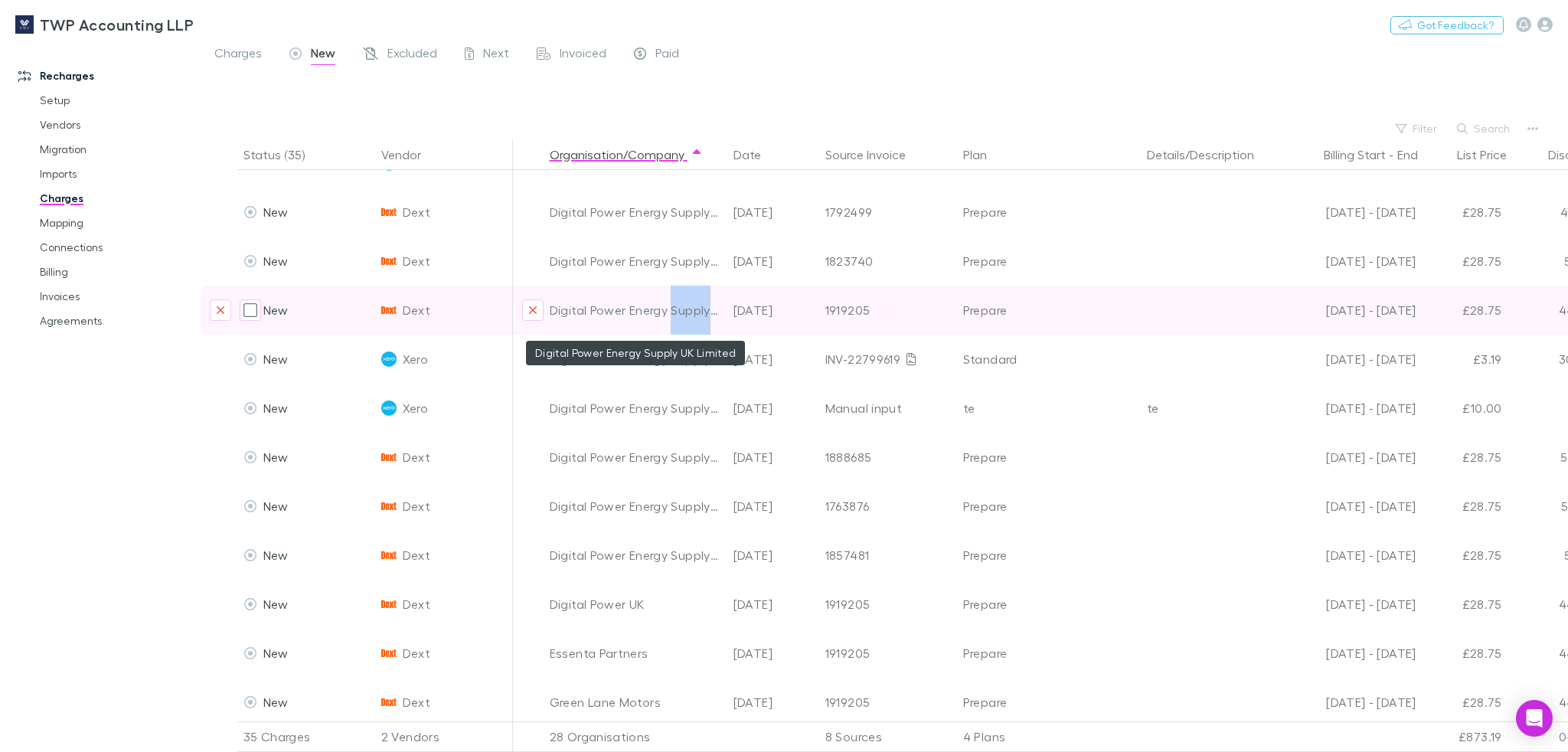
click at [683, 314] on div "Digital Power Energy Supply UK Limited" at bounding box center [635, 309] width 171 height 49
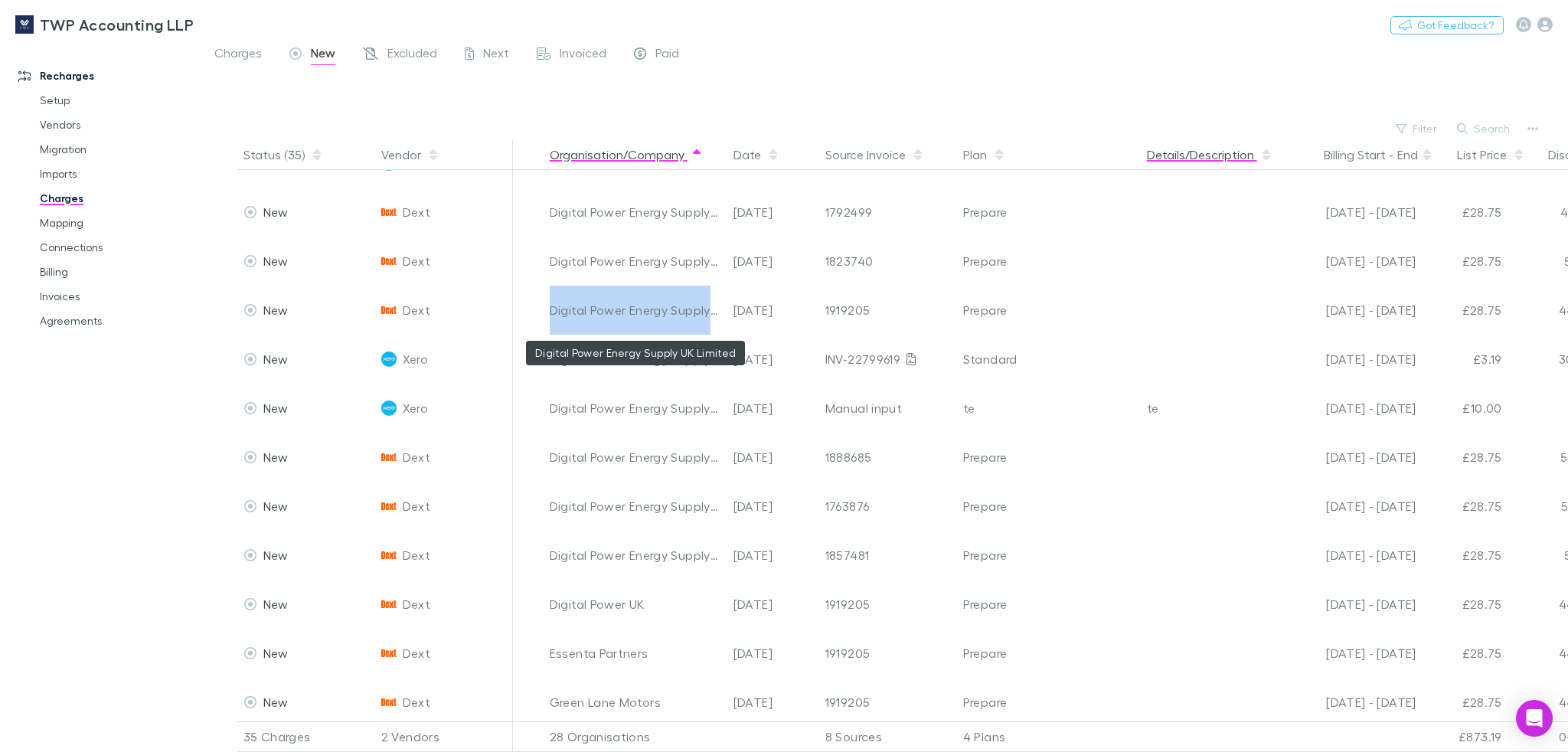
copy div "Digital Power Energy Supply UK Limited"
click at [1472, 127] on button "Search" at bounding box center [1484, 129] width 70 height 19
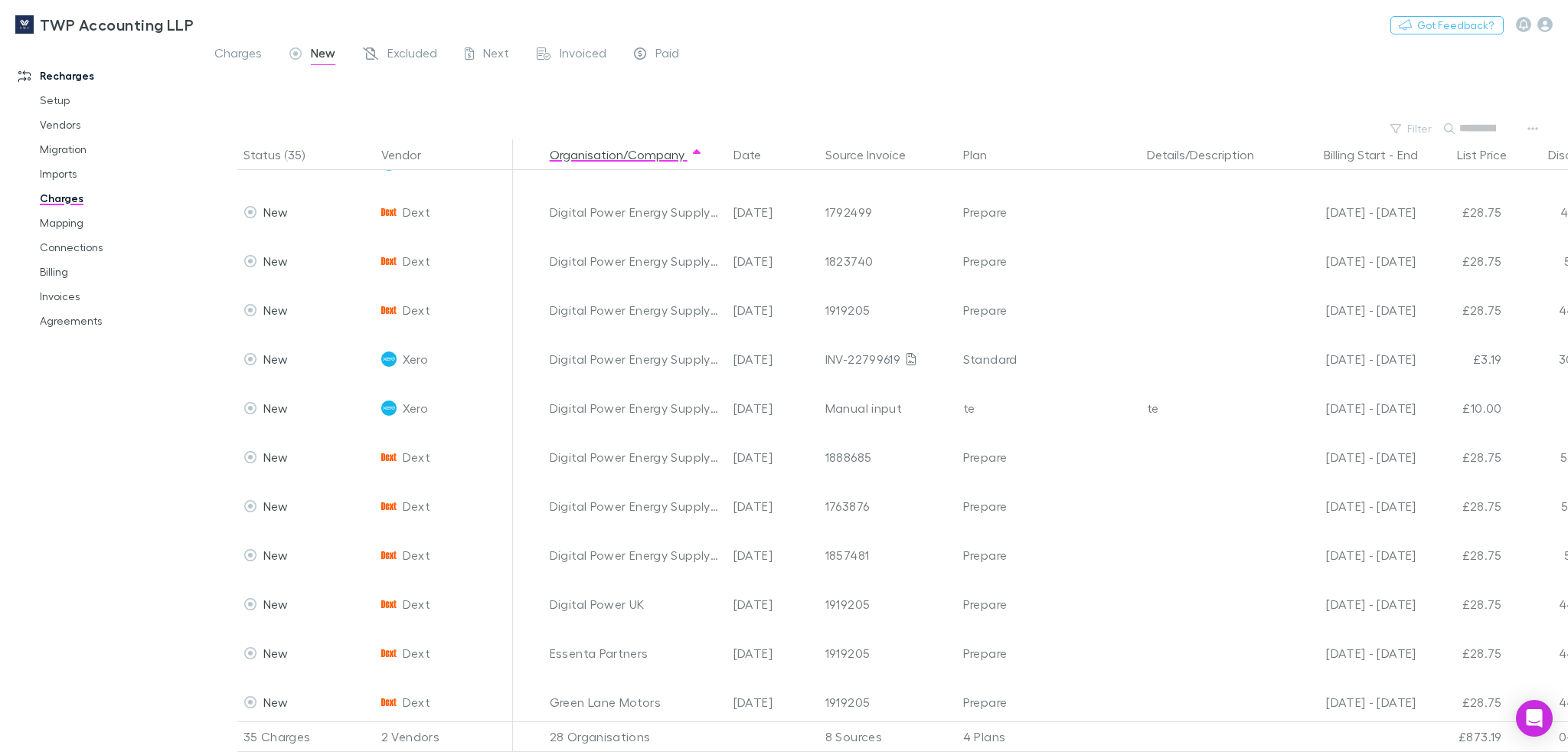
paste input "**********"
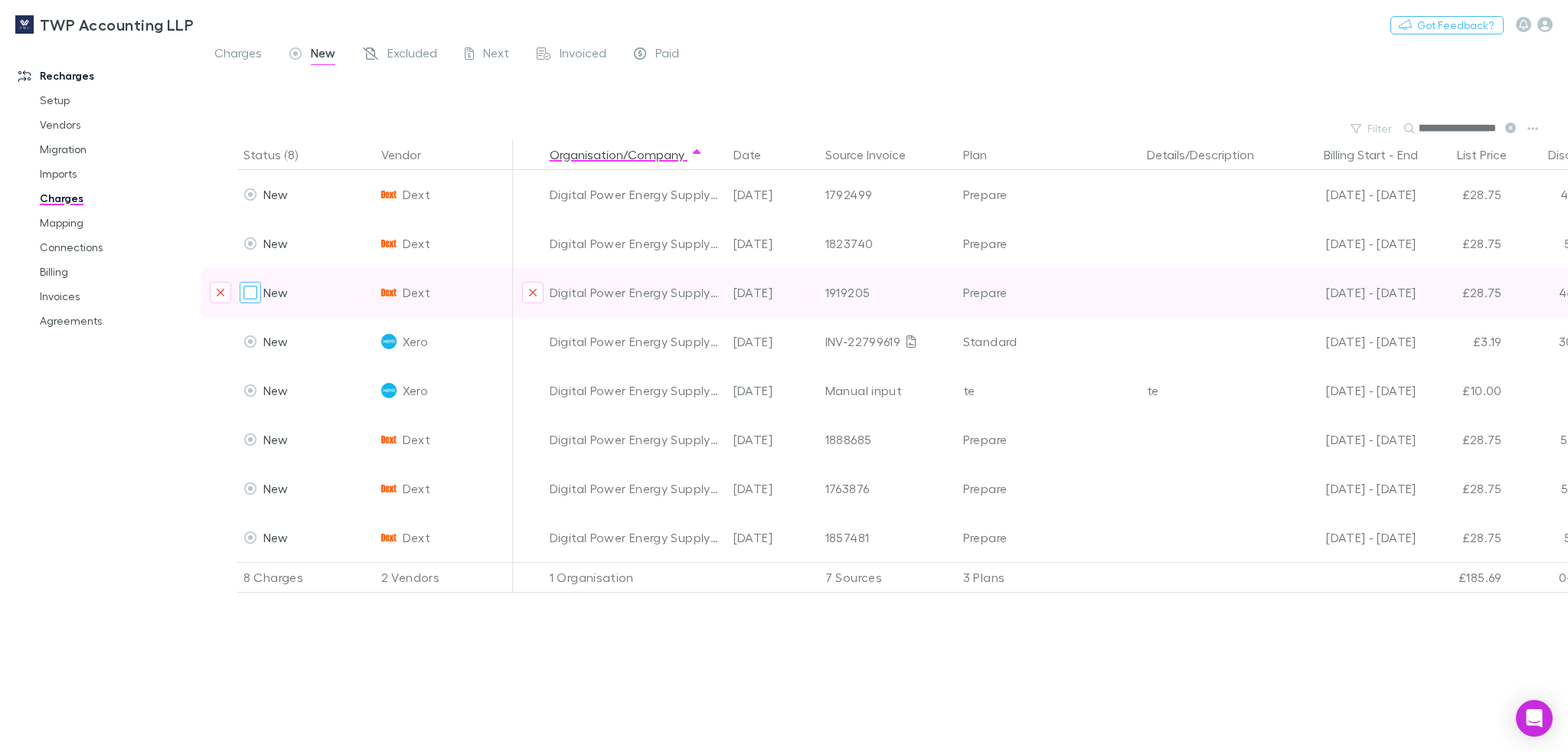
type input "**********"
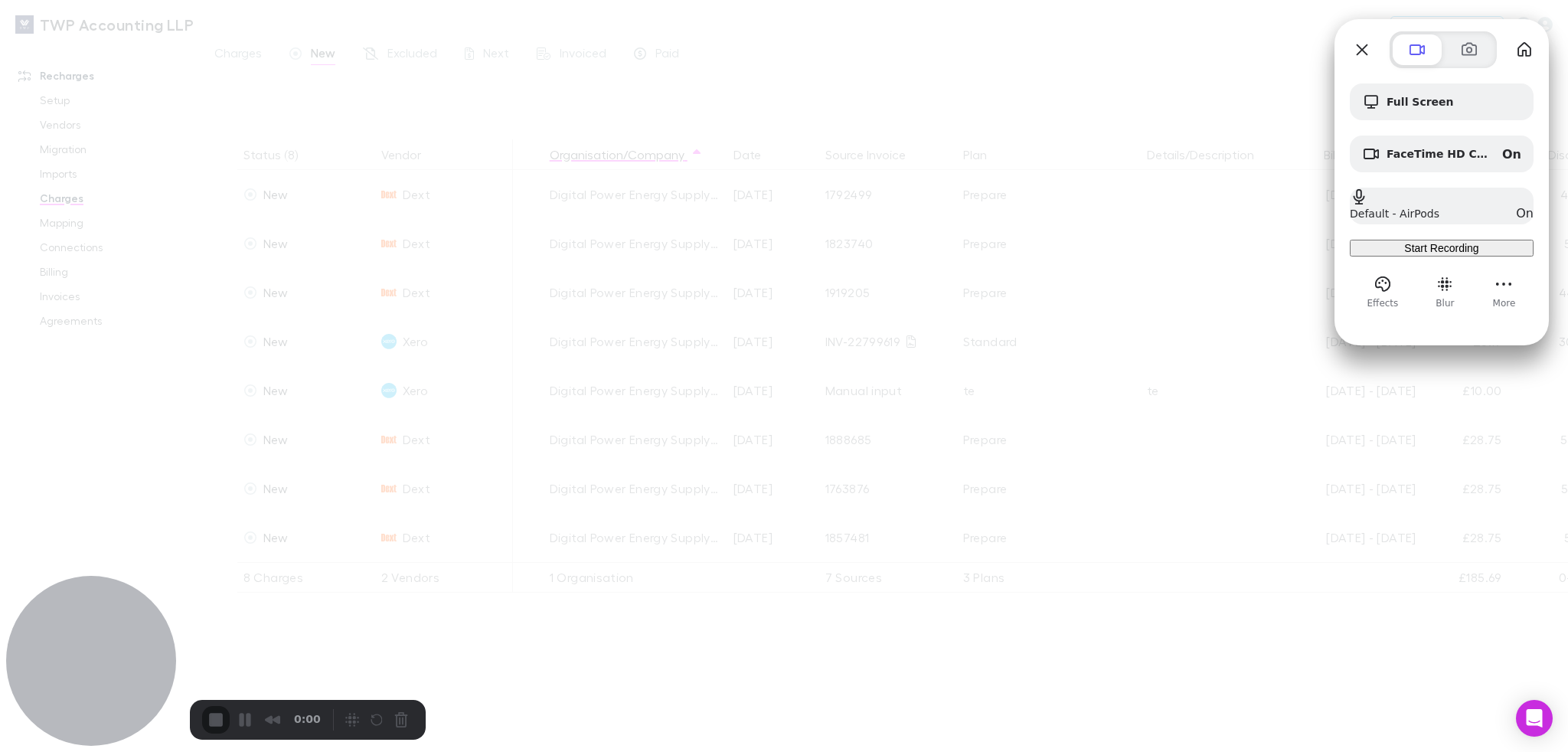
click at [1476, 254] on span "Start Recording" at bounding box center [1442, 248] width 74 height 12
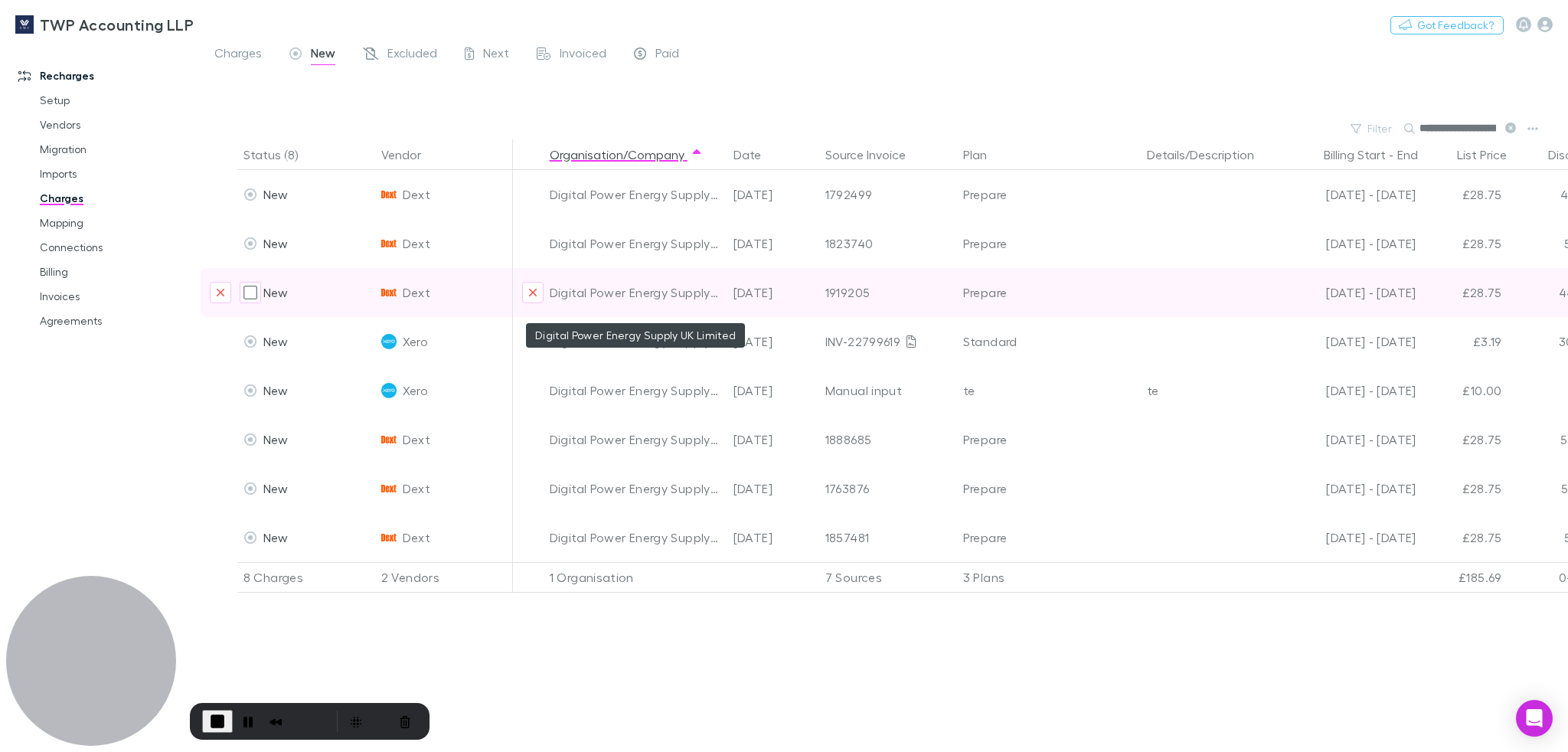
click at [691, 289] on div "Digital Power Energy Supply UK Limited" at bounding box center [635, 292] width 171 height 49
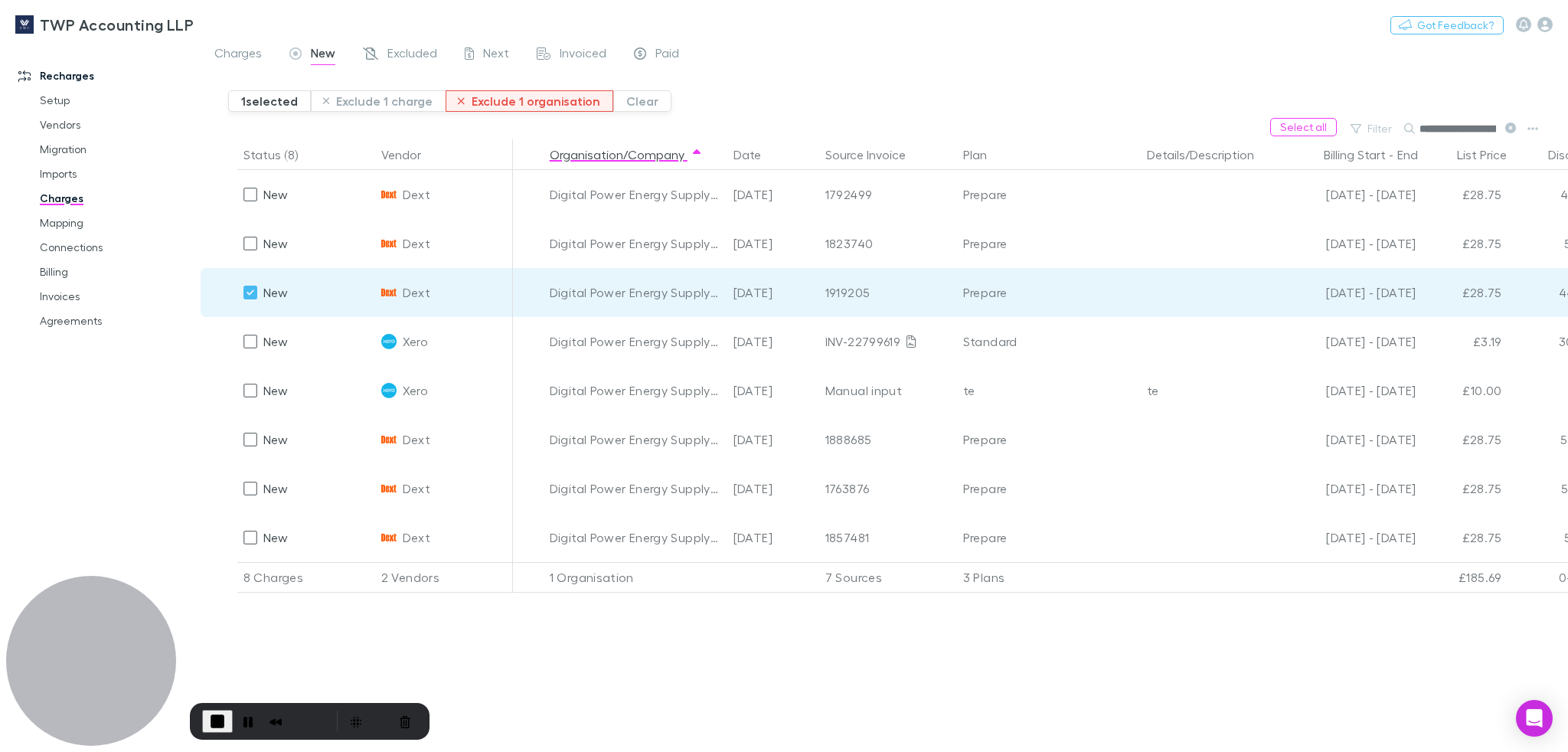
click at [555, 103] on button "Exclude 1 organisation" at bounding box center [529, 102] width 167 height 22
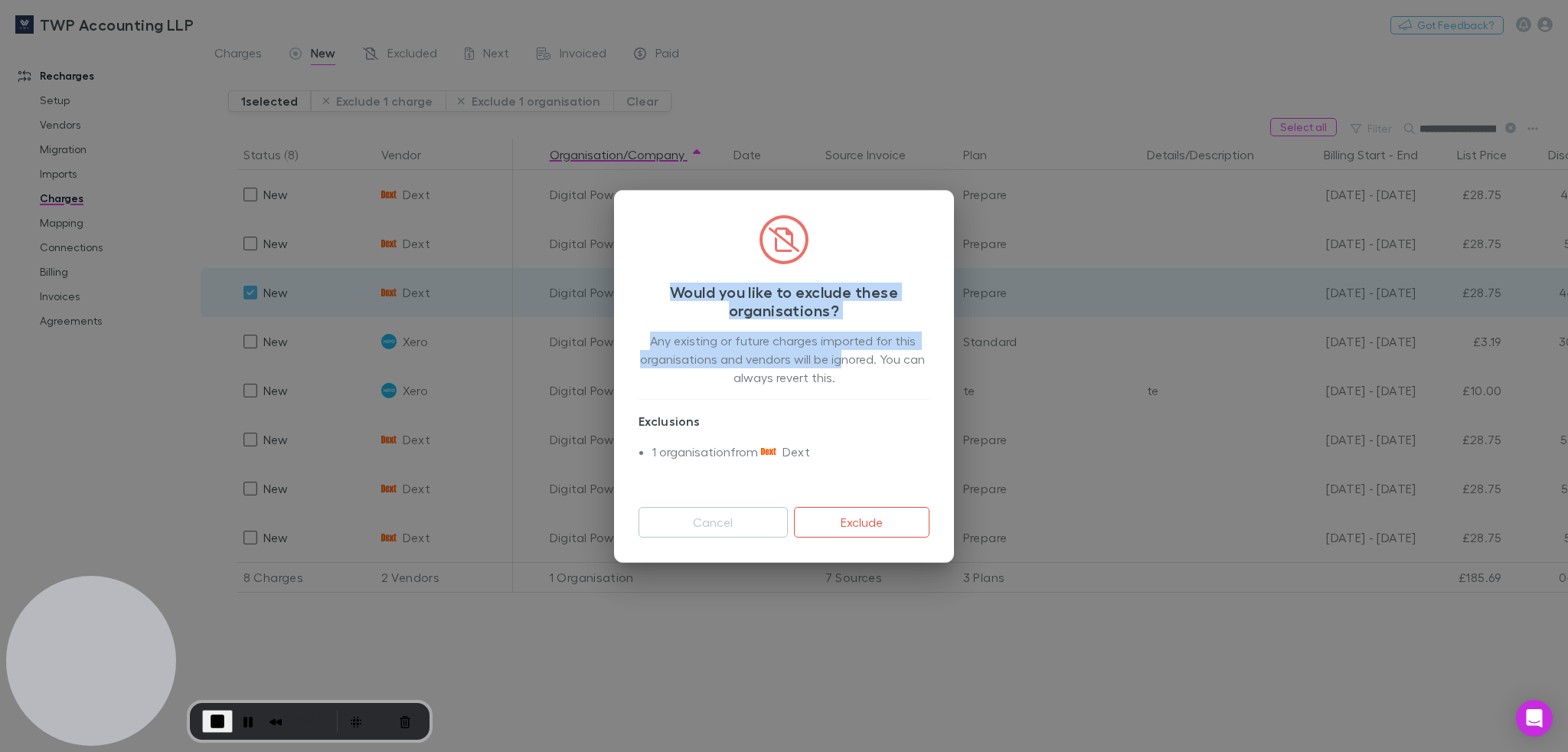
drag, startPoint x: 658, startPoint y: 282, endPoint x: 839, endPoint y: 353, distance: 194.4
click at [839, 353] on div "Would you like to exclude these organisations? Any existing or future charges i…" at bounding box center [784, 376] width 340 height 373
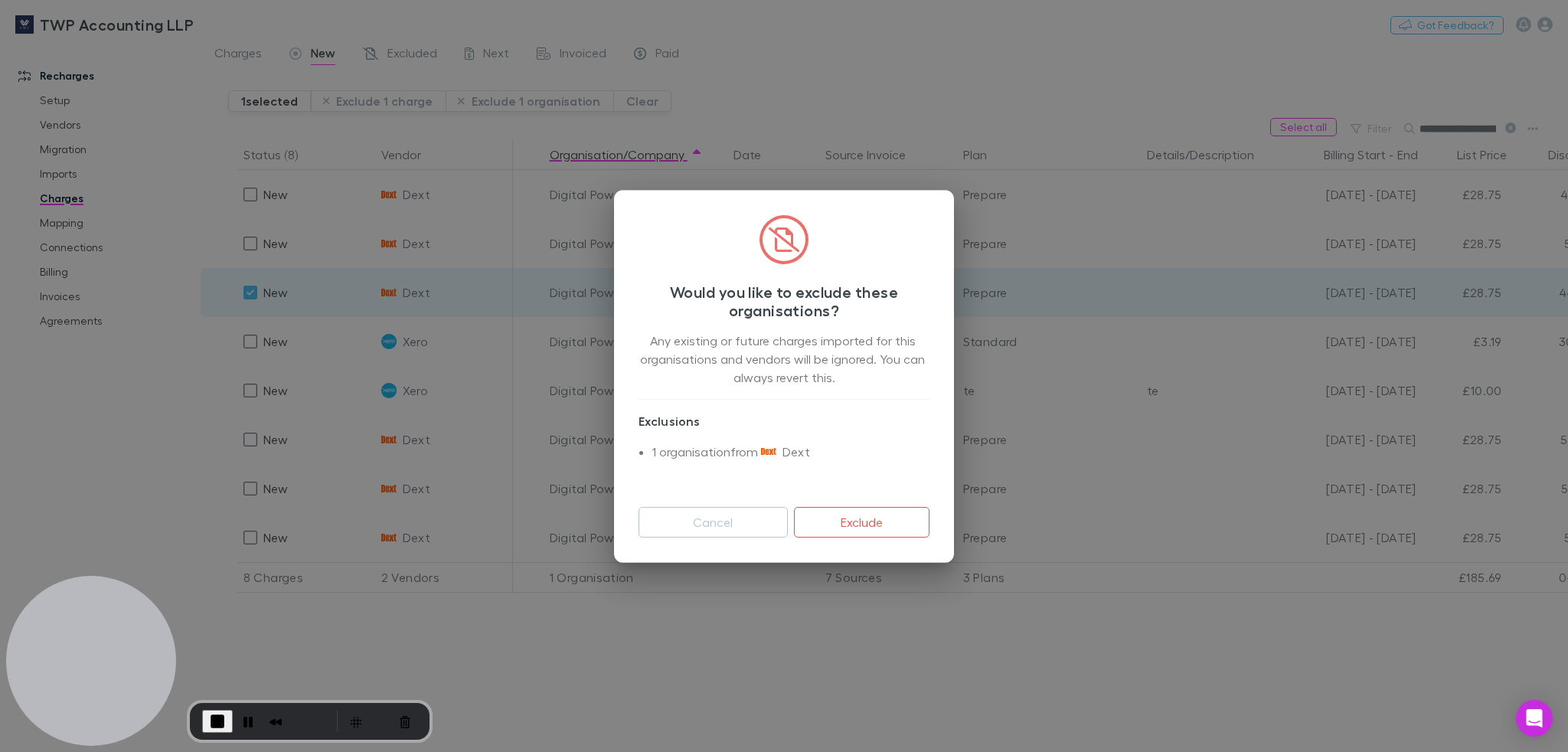
click at [695, 342] on div "Any existing or future charges imported for this organisations and vendors will…" at bounding box center [784, 404] width 291 height 145
click at [695, 341] on div "Any existing or future charges imported for this organisations and vendors will…" at bounding box center [784, 404] width 291 height 145
click at [696, 341] on div "Any existing or future charges imported for this organisations and vendors will…" at bounding box center [784, 404] width 291 height 145
click at [681, 361] on div "Any existing or future charges imported for this organisations and vendors will…" at bounding box center [784, 404] width 291 height 145
click at [683, 364] on div "Any existing or future charges imported for this organisations and vendors will…" at bounding box center [784, 404] width 291 height 145
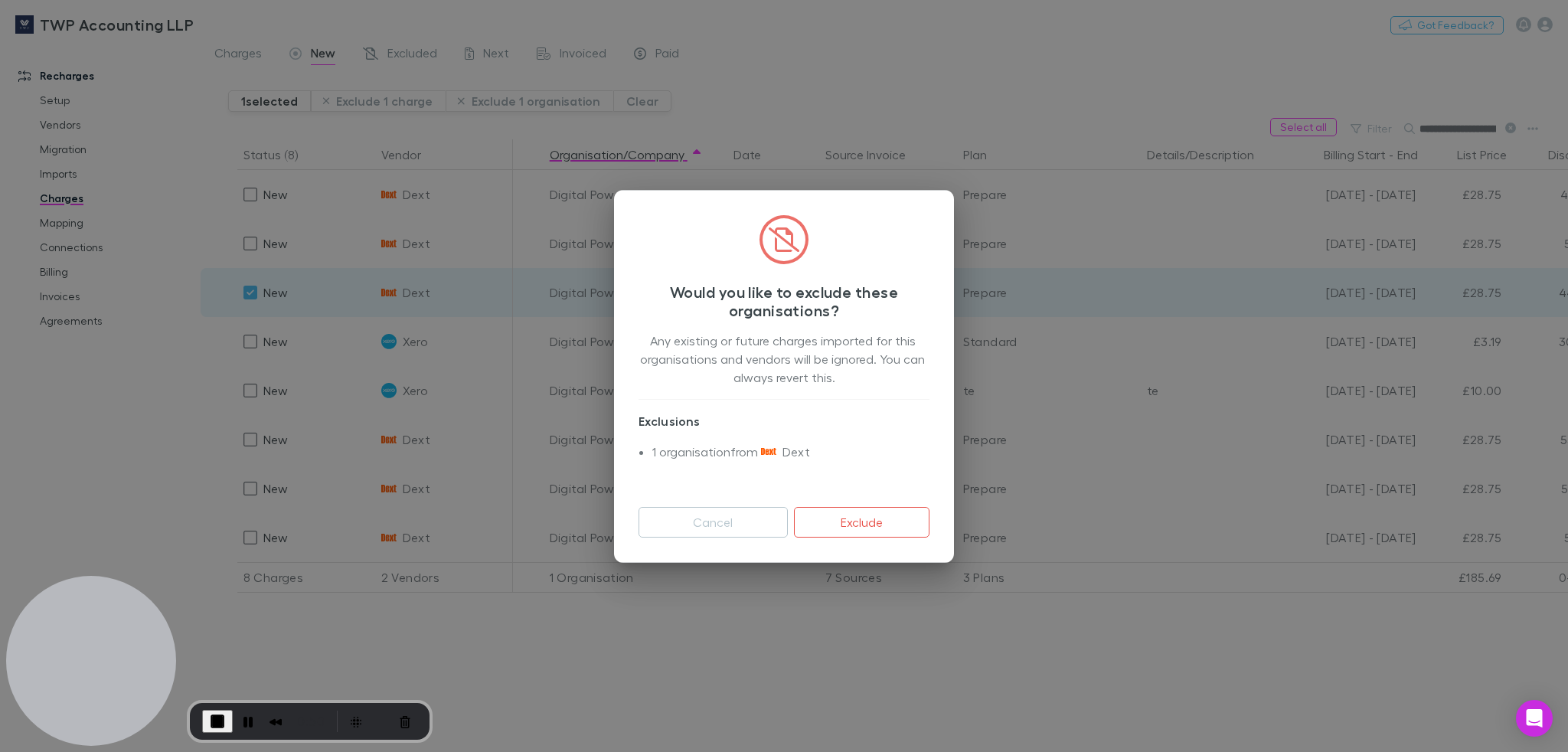
click at [683, 364] on div "Any existing or future charges imported for this organisations and vendors will…" at bounding box center [784, 404] width 291 height 145
click at [683, 355] on div "Any existing or future charges imported for this organisations and vendors will…" at bounding box center [784, 404] width 291 height 145
click at [684, 354] on div "Any existing or future charges imported for this organisations and vendors will…" at bounding box center [784, 404] width 291 height 145
drag, startPoint x: 884, startPoint y: 363, endPoint x: 676, endPoint y: 327, distance: 211.1
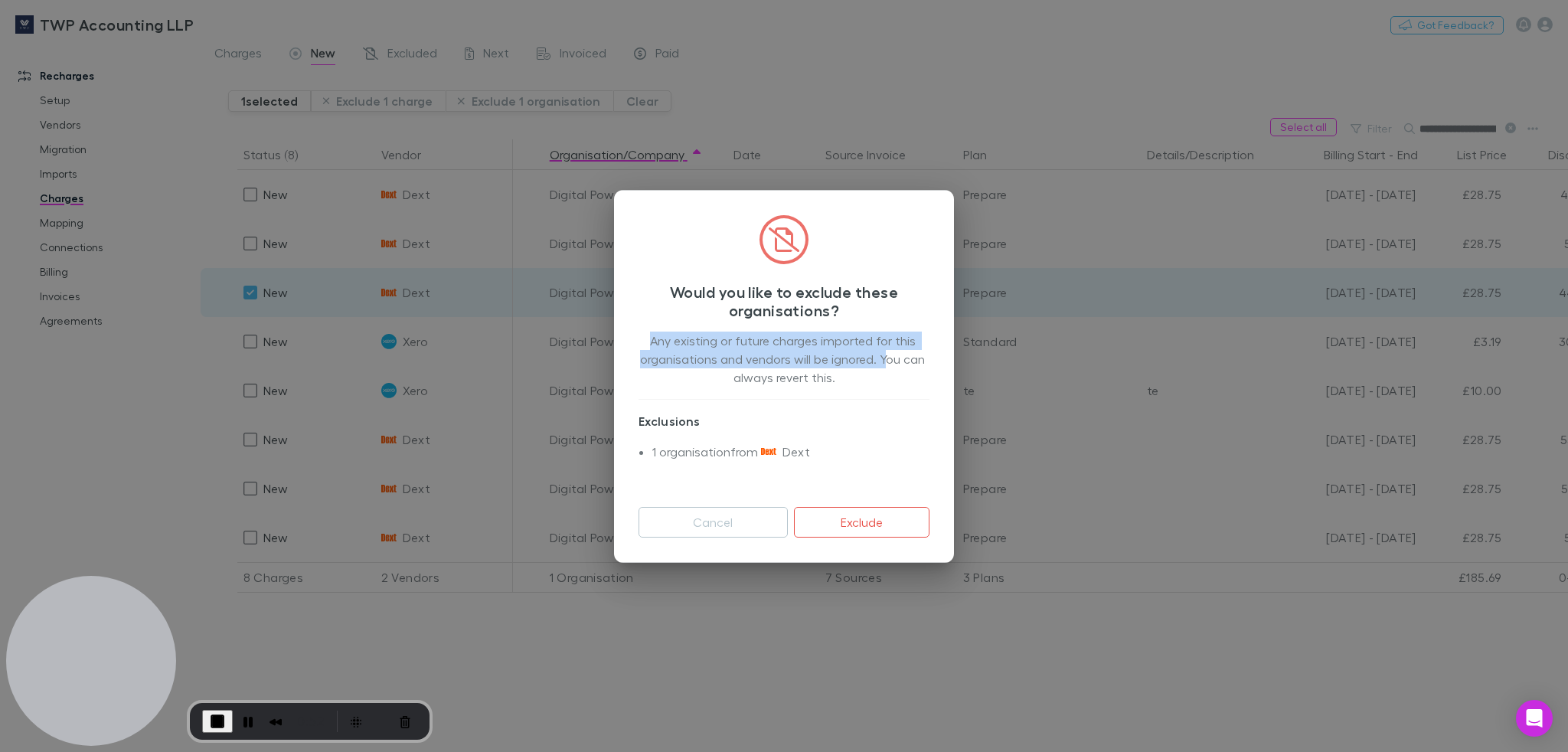
click at [676, 327] on div "Would you like to exclude these organisations? Any existing or future charges i…" at bounding box center [784, 376] width 340 height 373
drag, startPoint x: 848, startPoint y: 393, endPoint x: 712, endPoint y: 209, distance: 228.8
click at [712, 209] on div "Would you like to exclude these organisations? Any existing or future charges i…" at bounding box center [784, 376] width 340 height 373
click at [817, 348] on div "Any existing or future charges imported for this organisations and vendors will…" at bounding box center [784, 404] width 291 height 145
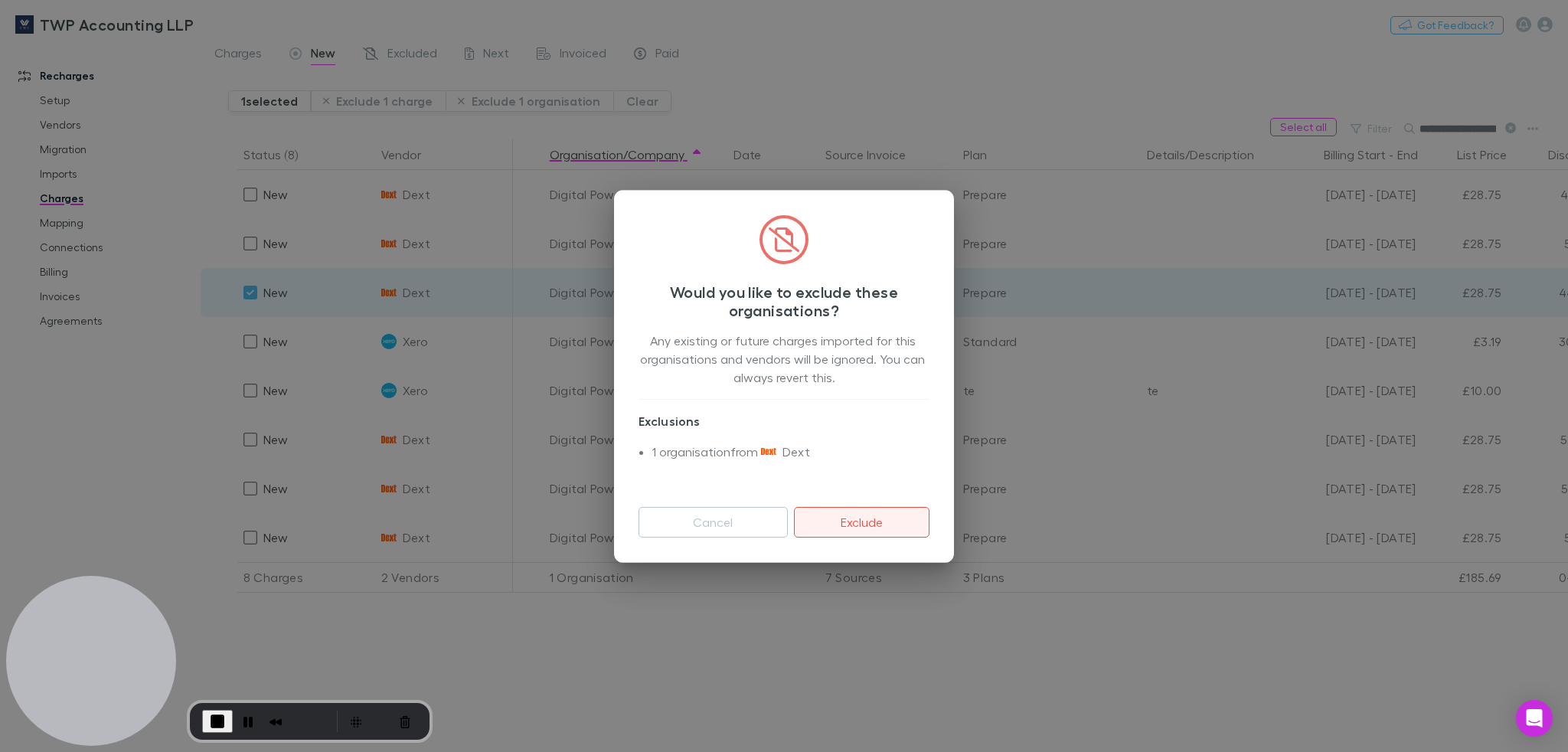
click at [871, 532] on button "Exclude" at bounding box center [861, 523] width 136 height 31
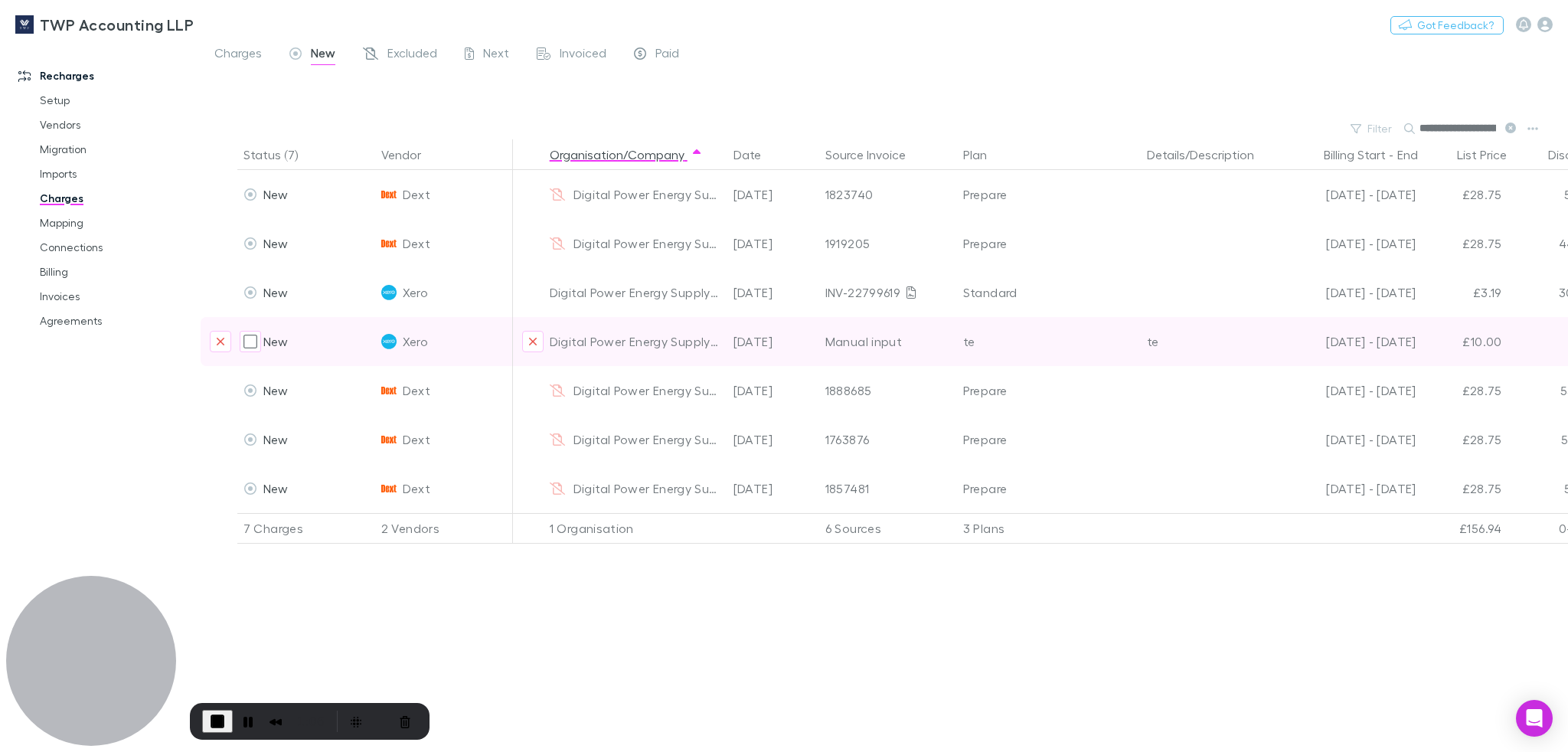
scroll to position [0, 105]
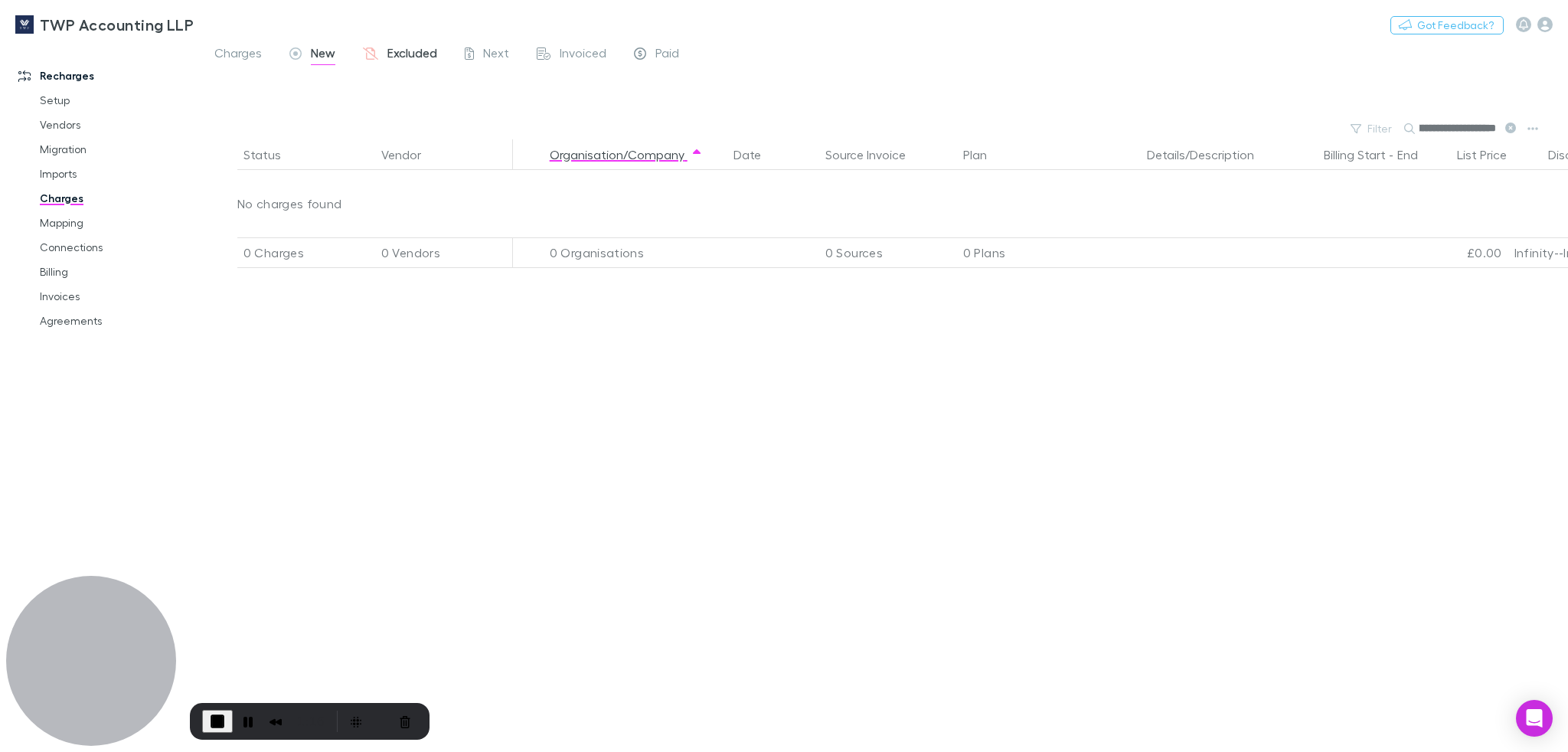
click at [418, 56] on span "Excluded" at bounding box center [412, 55] width 50 height 20
click at [1462, 121] on input "**********" at bounding box center [1457, 129] width 77 height 22
click at [1463, 120] on input "**********" at bounding box center [1457, 129] width 77 height 22
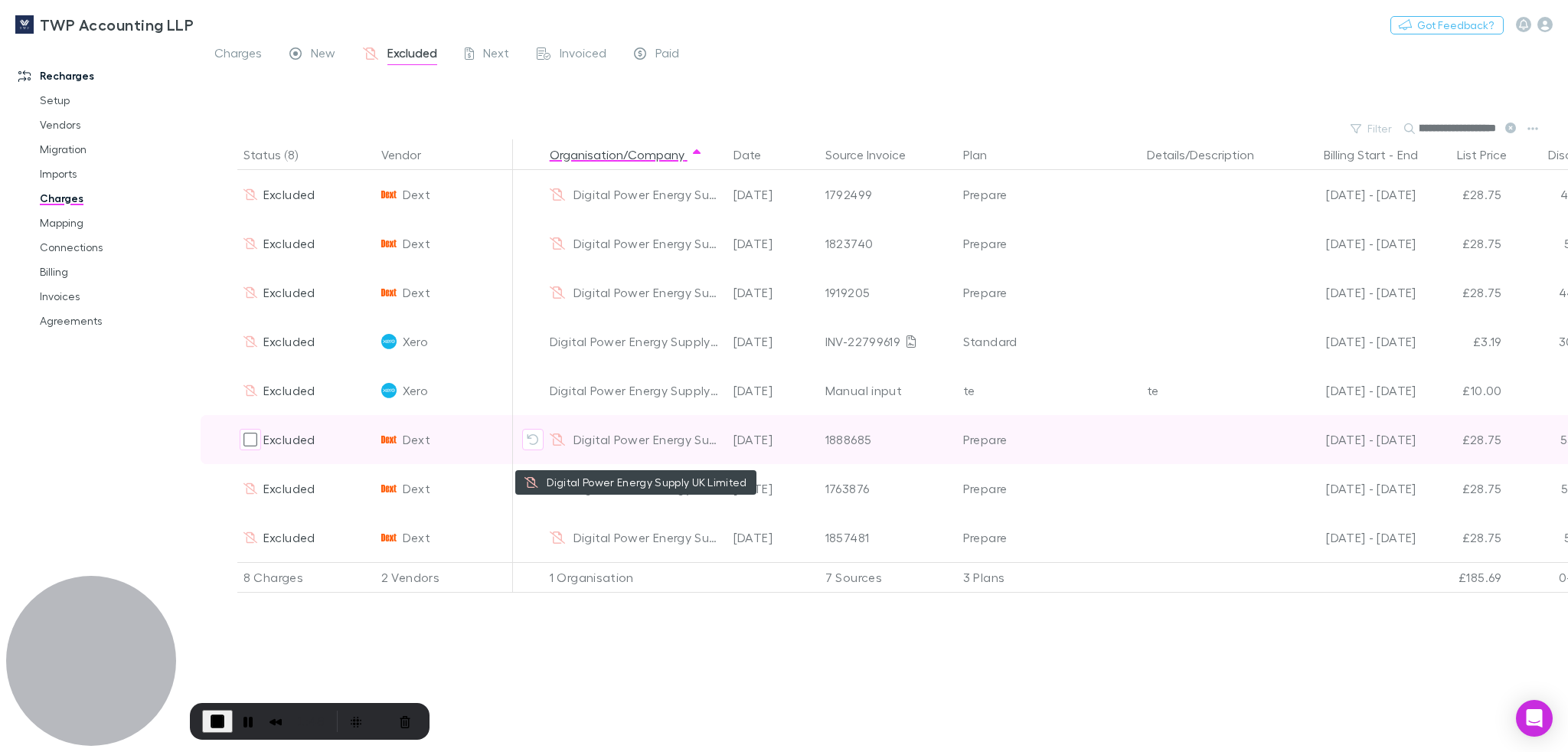
click at [658, 445] on div "Digital Power Energy Supply UK Limited" at bounding box center [635, 439] width 171 height 49
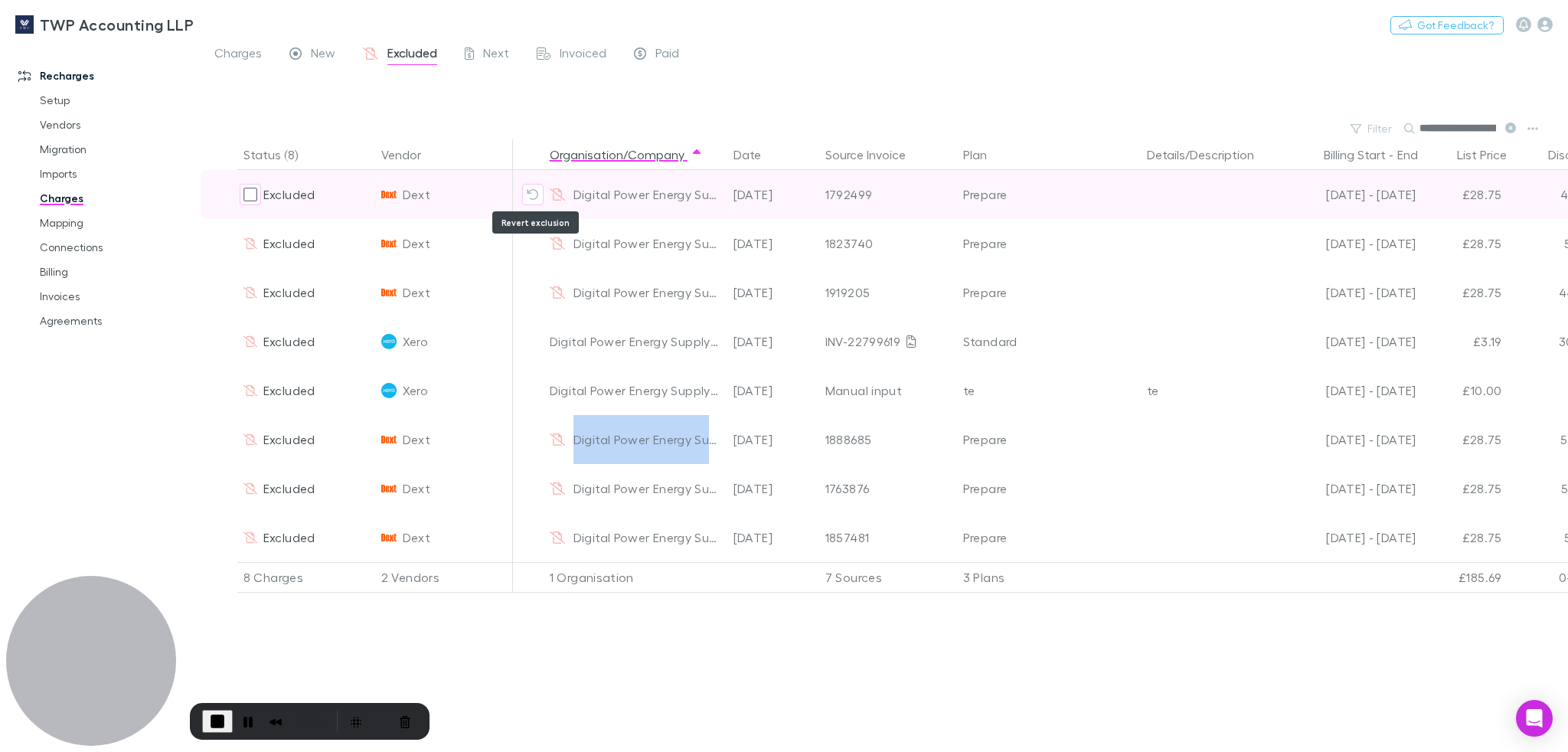
click at [537, 193] on icon "Revert exclusion" at bounding box center [533, 195] width 12 height 12
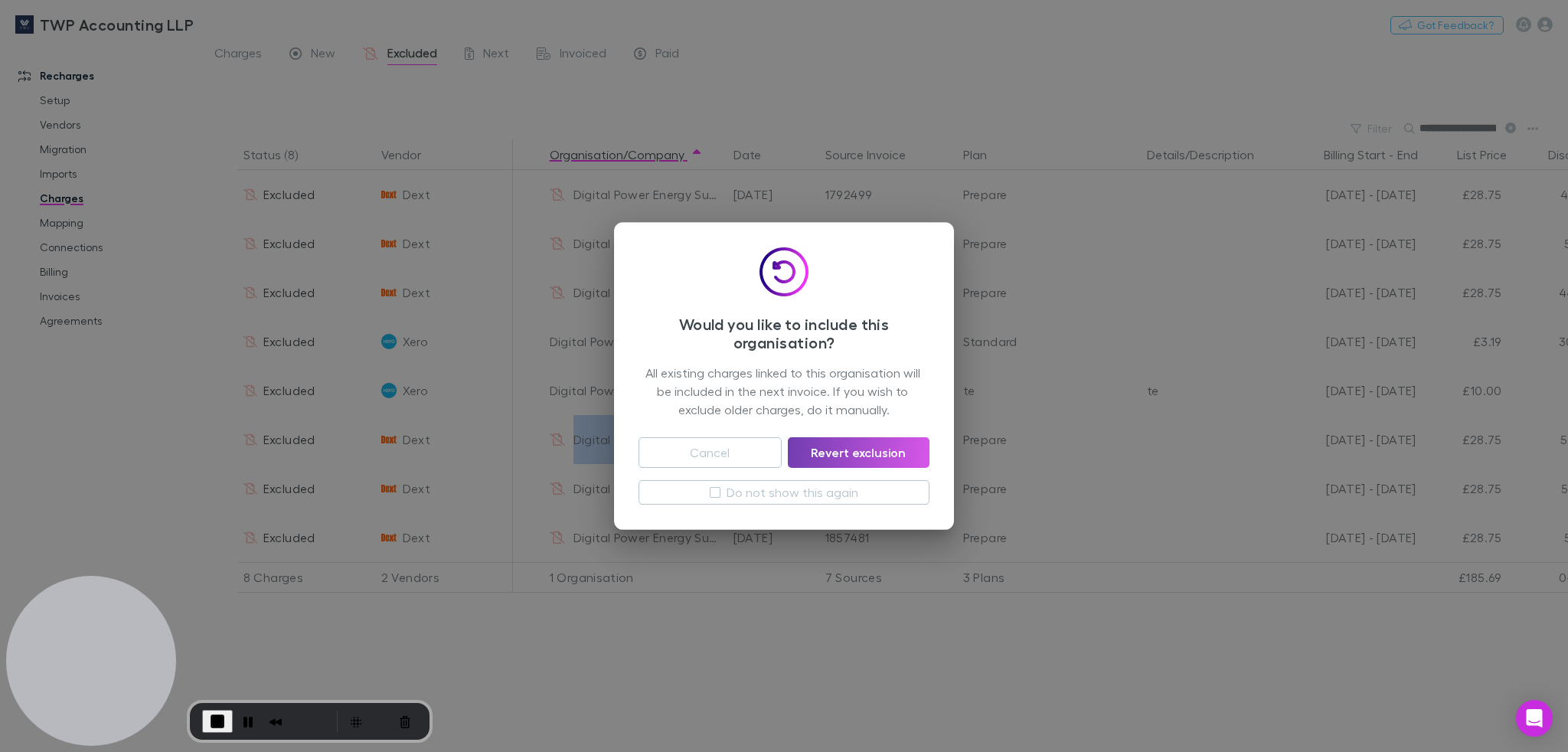
click at [849, 457] on button "Revert exclusion" at bounding box center [858, 453] width 142 height 31
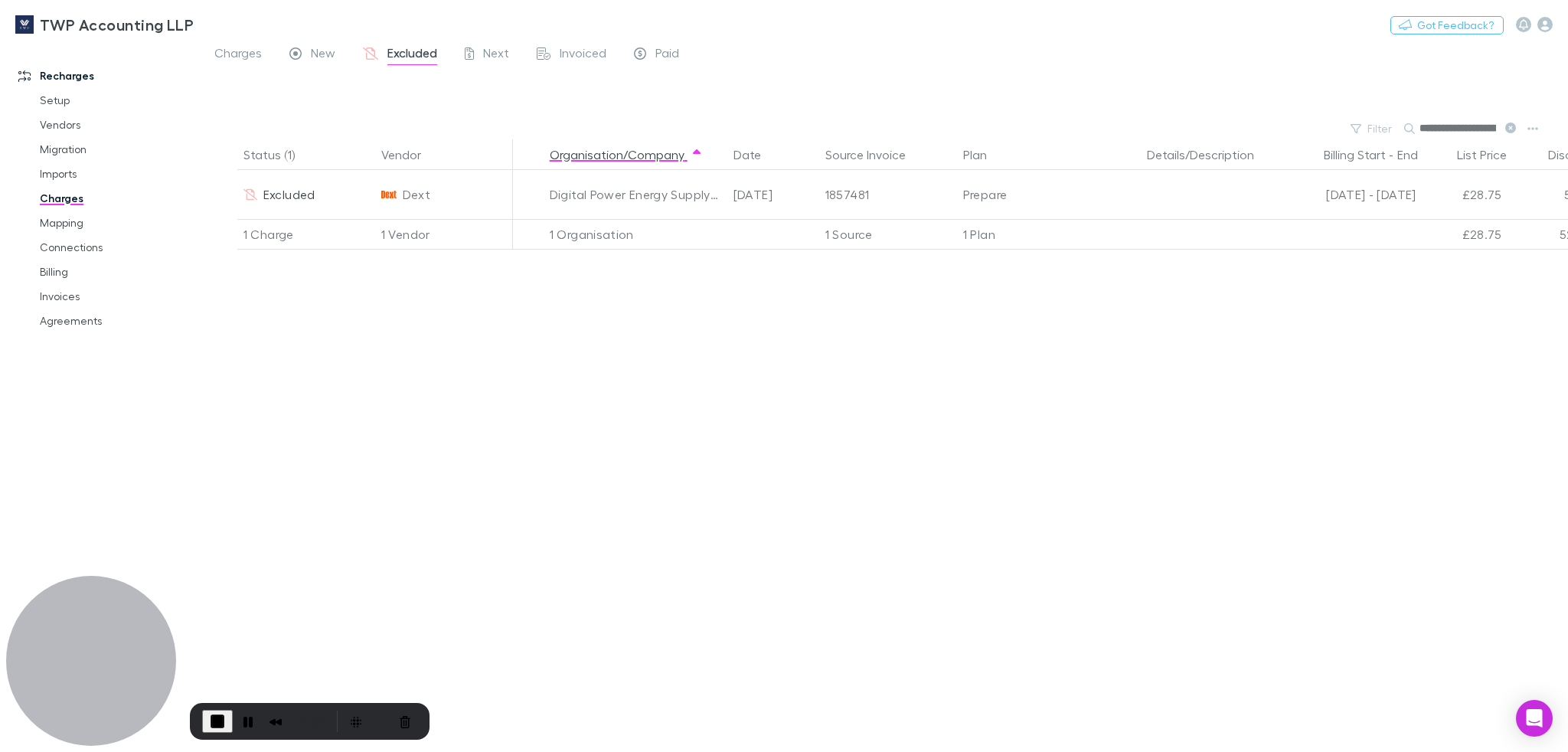
click at [583, 362] on div "Status (1) Vendor Organisation/Company Date Source Invoice Plan Details/Descrip…" at bounding box center [884, 446] width 1367 height 612
click at [327, 52] on span "New" at bounding box center [323, 55] width 25 height 20
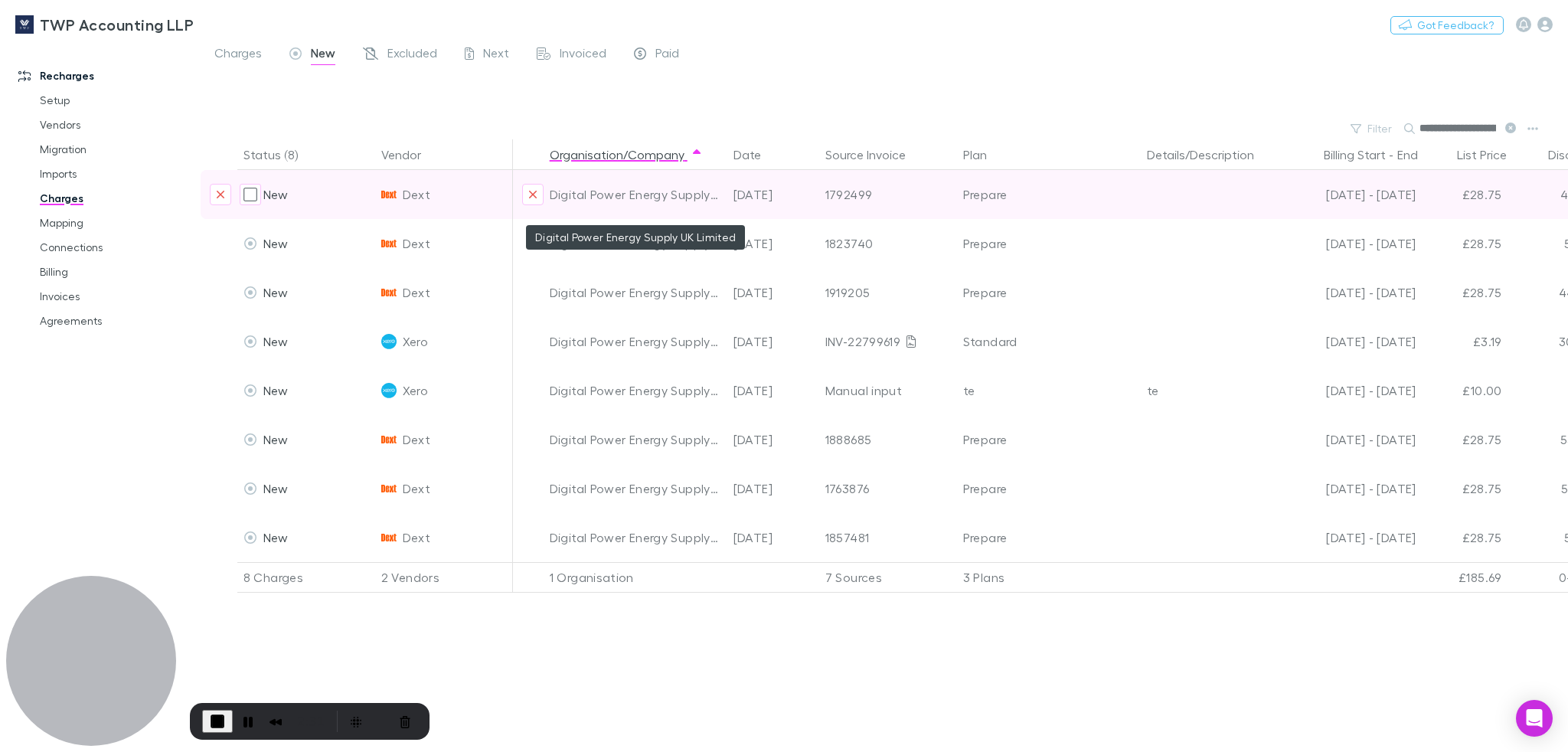
click at [557, 195] on div "Digital Power Energy Supply UK Limited" at bounding box center [635, 194] width 171 height 49
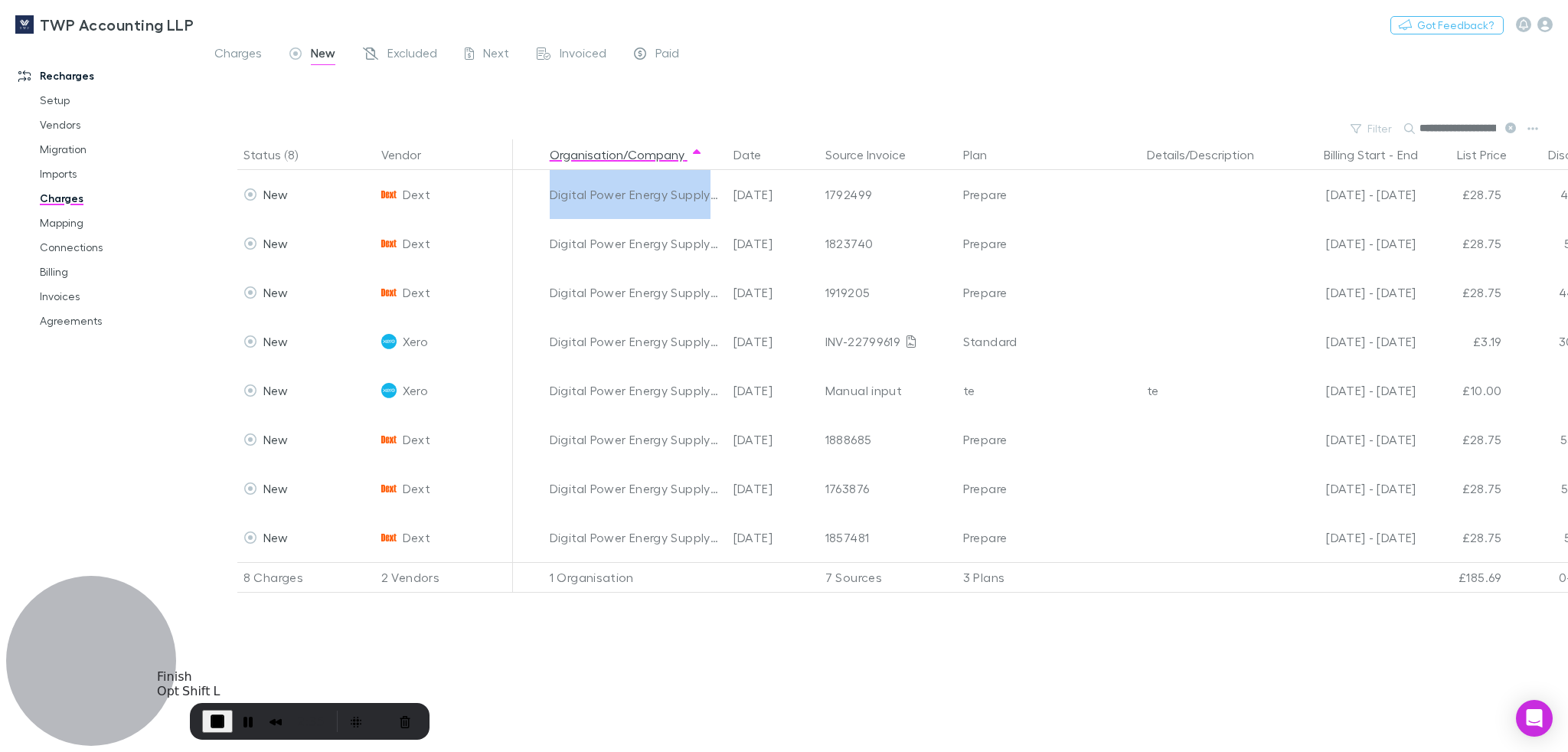
click at [221, 722] on span "End Recording" at bounding box center [218, 722] width 19 height 19
